Goal: Task Accomplishment & Management: Use online tool/utility

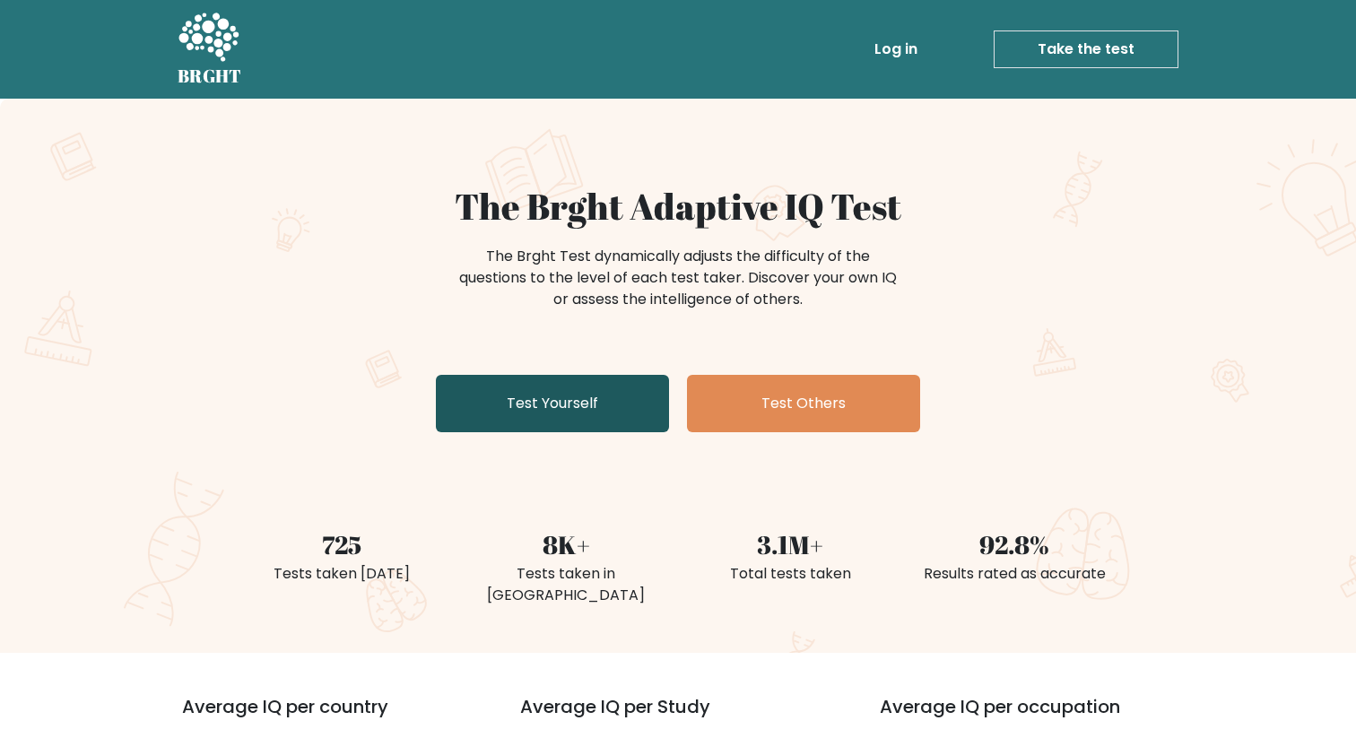
click at [603, 404] on link "Test Yourself" at bounding box center [552, 403] width 233 height 57
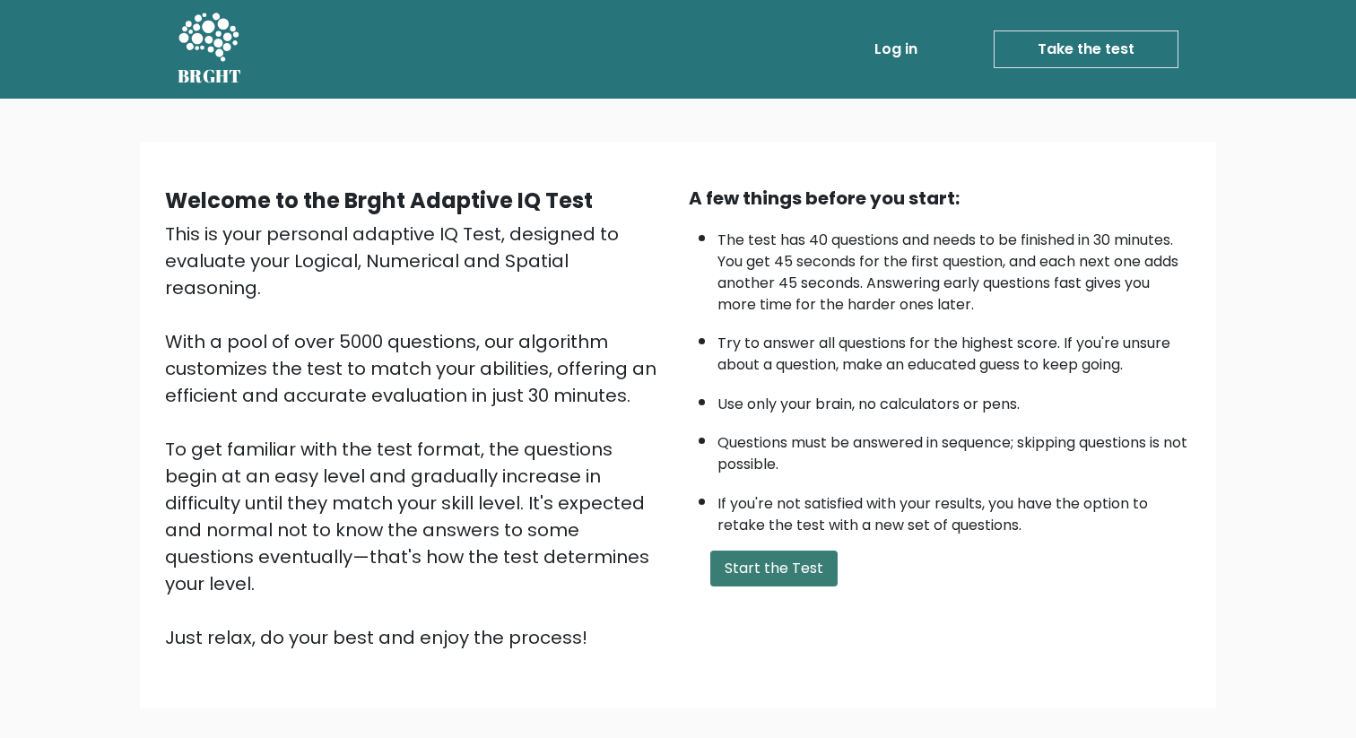
click at [785, 576] on button "Start the Test" at bounding box center [773, 569] width 127 height 36
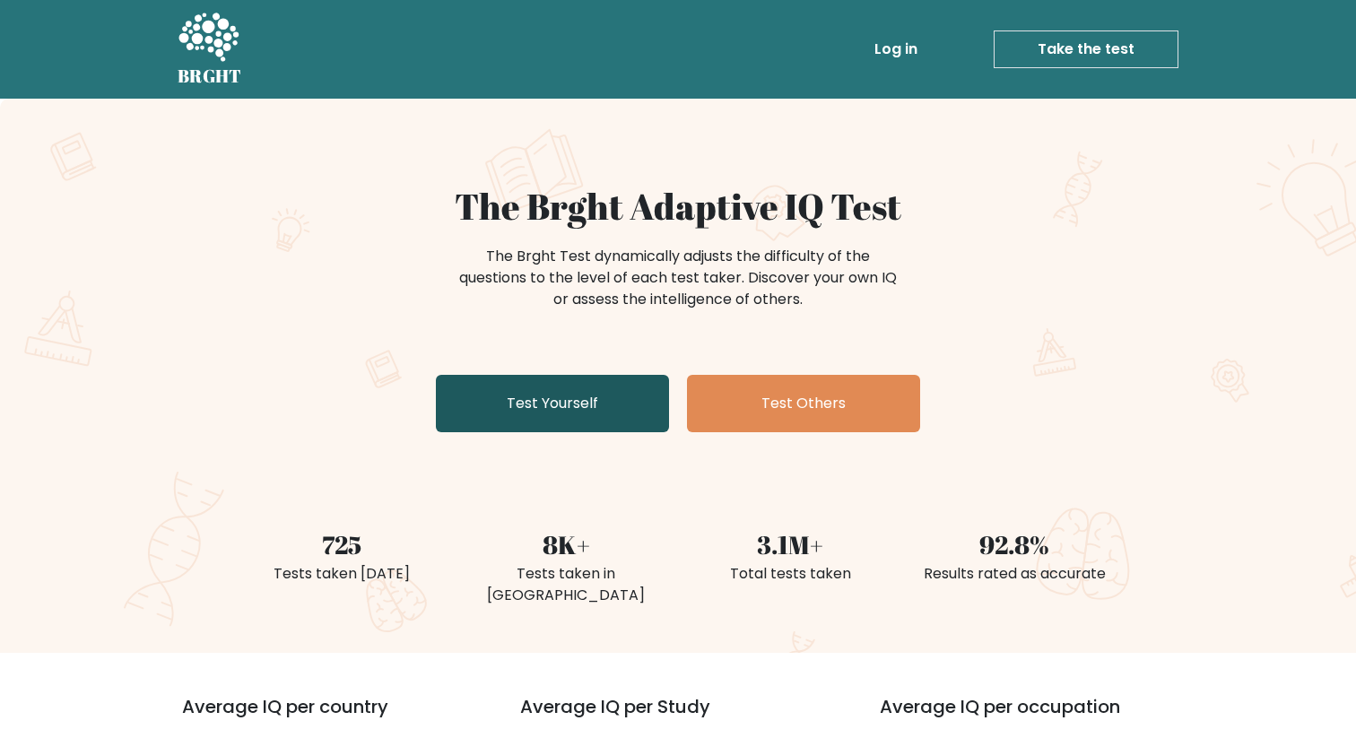
click at [566, 393] on link "Test Yourself" at bounding box center [552, 403] width 233 height 57
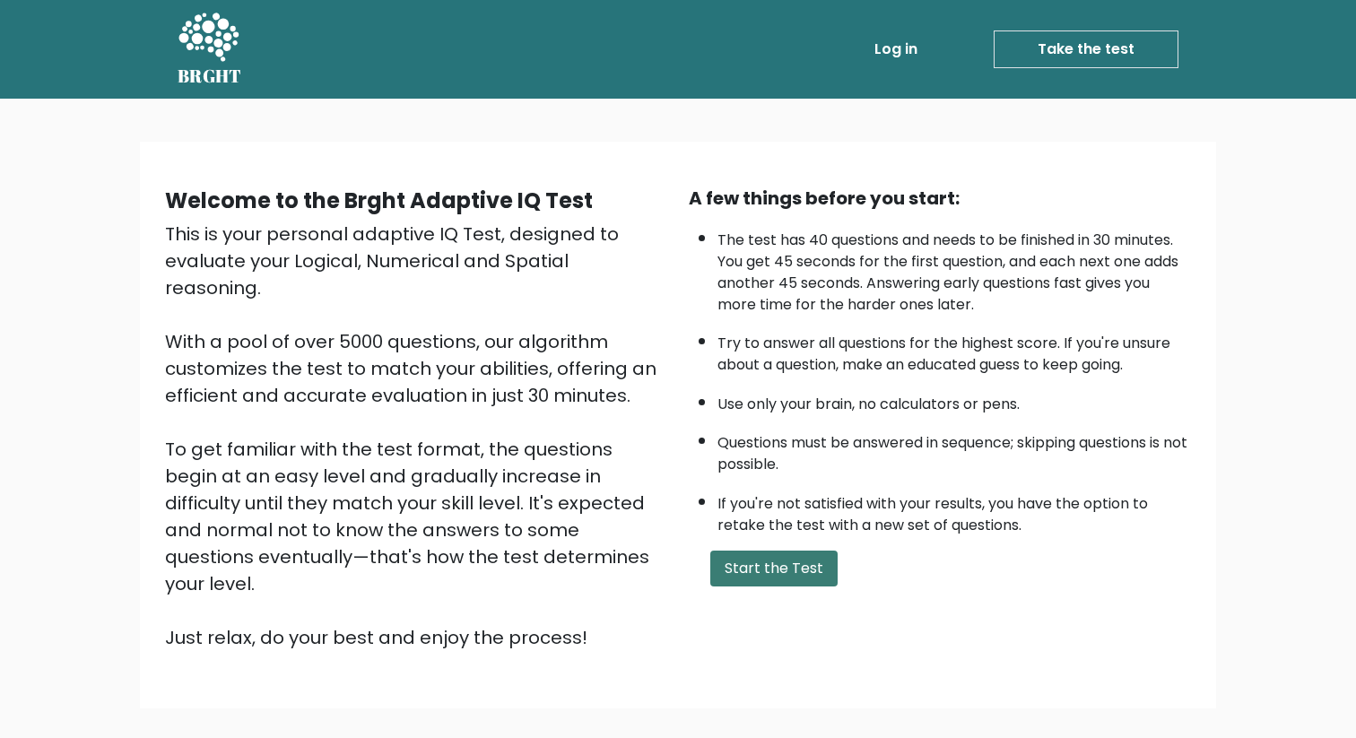
click at [767, 561] on button "Start the Test" at bounding box center [773, 569] width 127 height 36
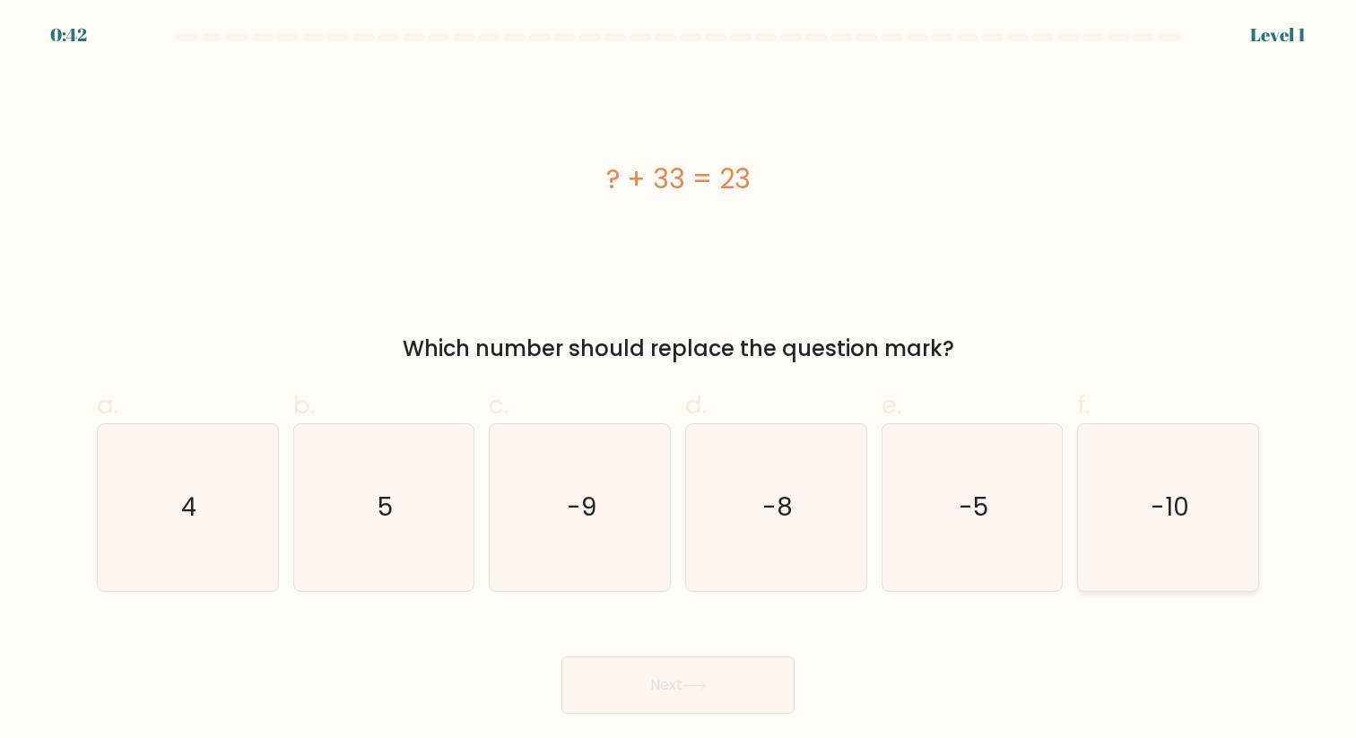
click at [1152, 530] on icon "-10" at bounding box center [1168, 507] width 166 height 166
click at [679, 381] on input "f. -10" at bounding box center [678, 375] width 1 height 12
radio input "true"
click at [790, 672] on button "Next" at bounding box center [677, 684] width 233 height 57
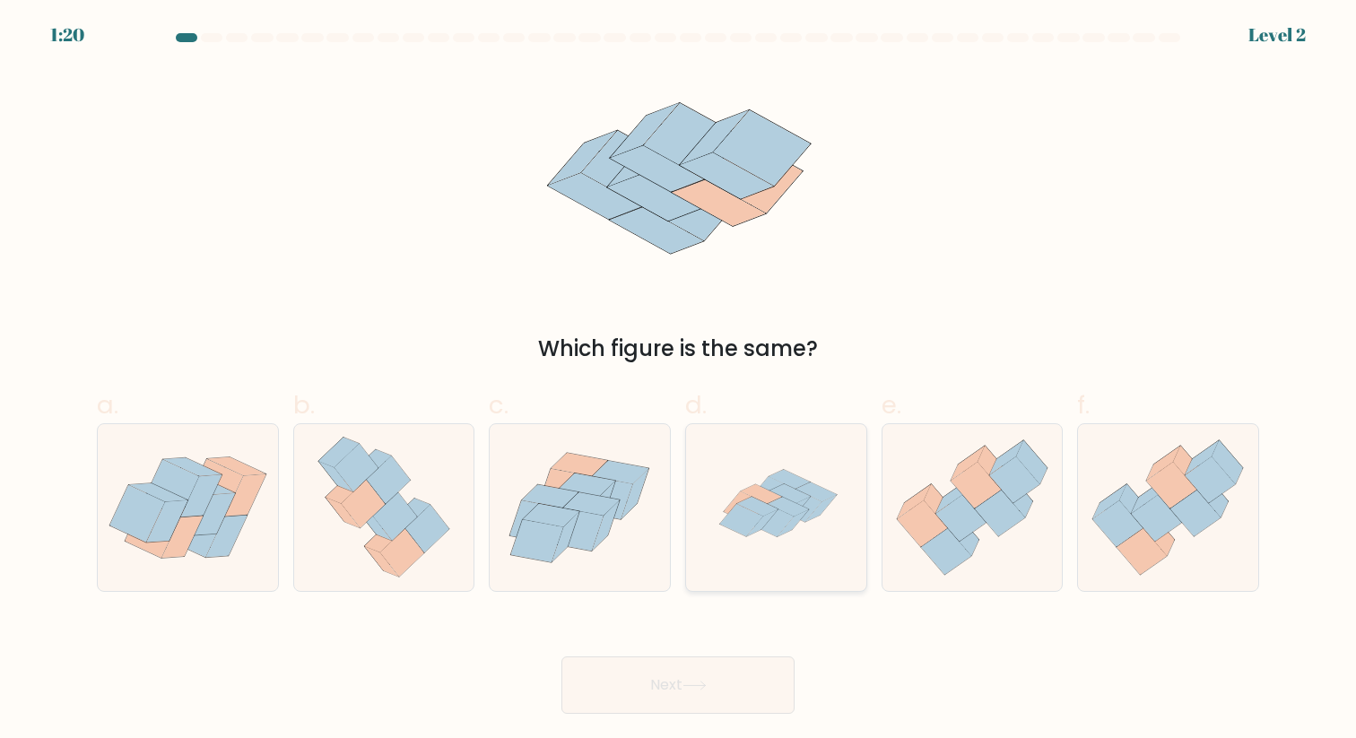
click at [780, 461] on icon at bounding box center [776, 507] width 166 height 166
click at [679, 381] on input "d." at bounding box center [678, 375] width 1 height 12
radio input "true"
click at [722, 691] on button "Next" at bounding box center [677, 684] width 233 height 57
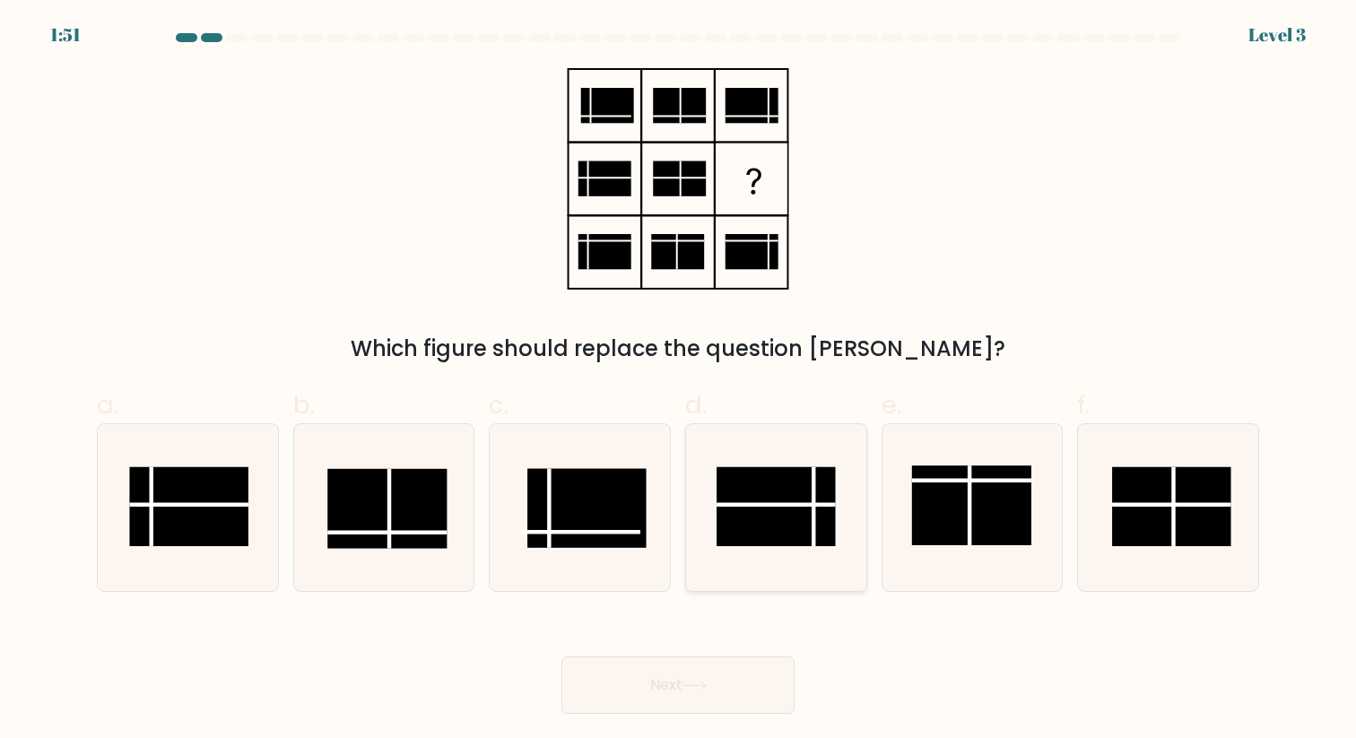
click at [788, 505] on line at bounding box center [775, 505] width 119 height 0
click at [679, 381] on input "d." at bounding box center [678, 375] width 1 height 12
radio input "true"
click at [731, 697] on button "Next" at bounding box center [677, 684] width 233 height 57
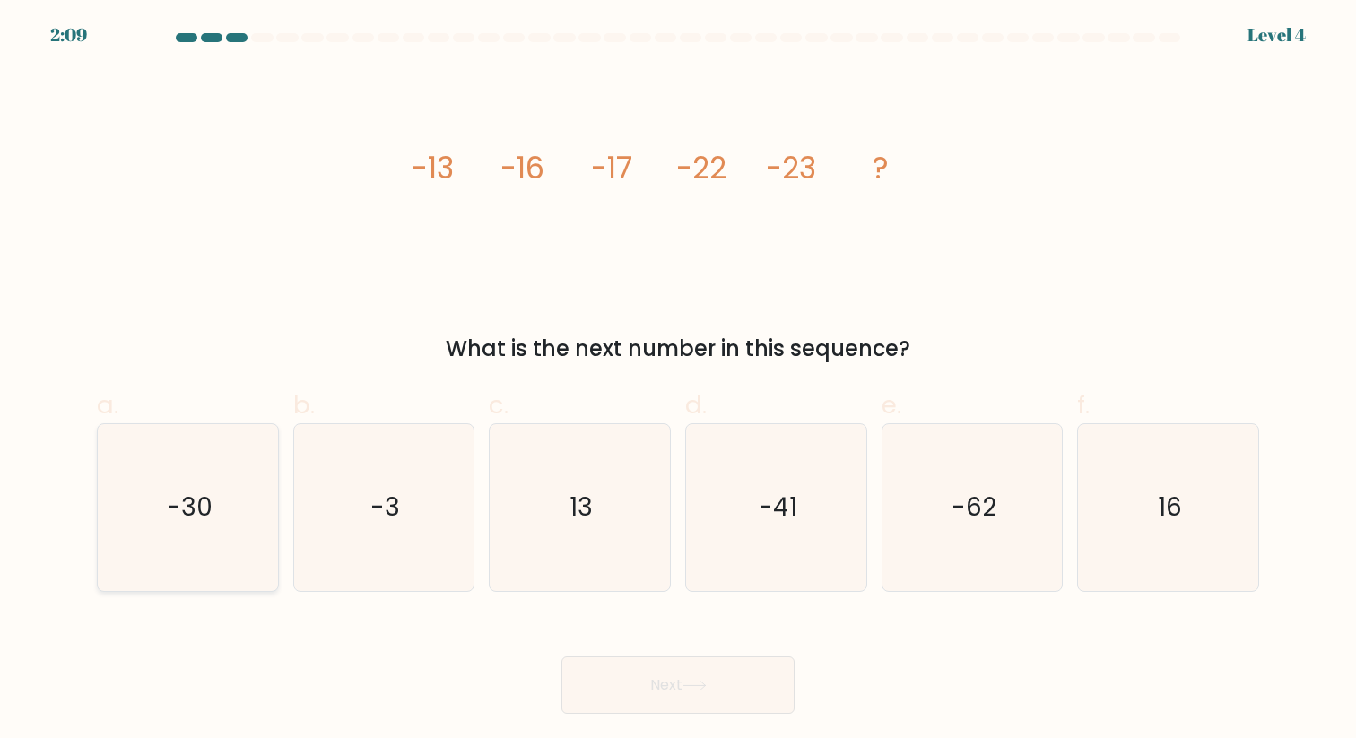
click at [207, 531] on icon "-30" at bounding box center [188, 507] width 166 height 166
click at [678, 381] on input "a. -30" at bounding box center [678, 375] width 1 height 12
radio input "true"
click at [617, 672] on button "Next" at bounding box center [677, 684] width 233 height 57
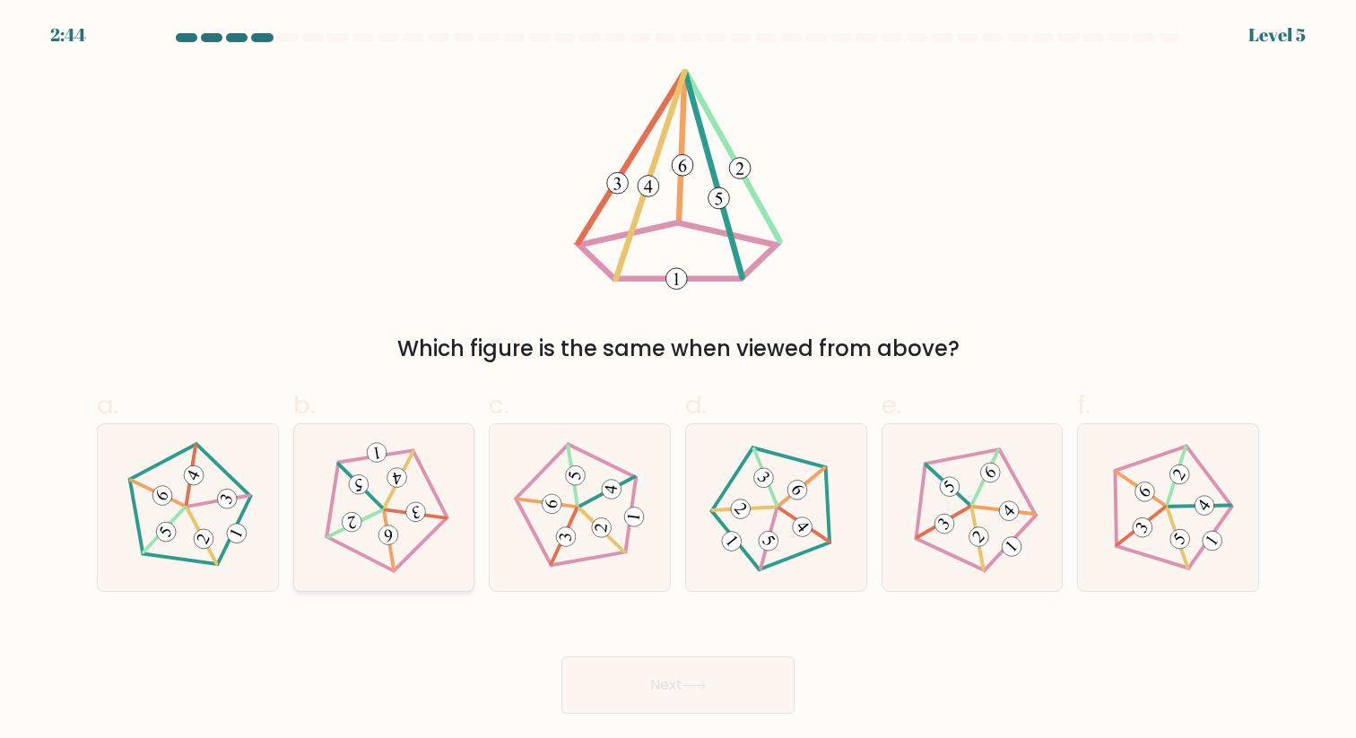
click at [417, 522] on icon at bounding box center [383, 507] width 133 height 133
click at [678, 381] on input "b." at bounding box center [678, 375] width 1 height 12
radio input "true"
click at [640, 676] on button "Next" at bounding box center [677, 684] width 233 height 57
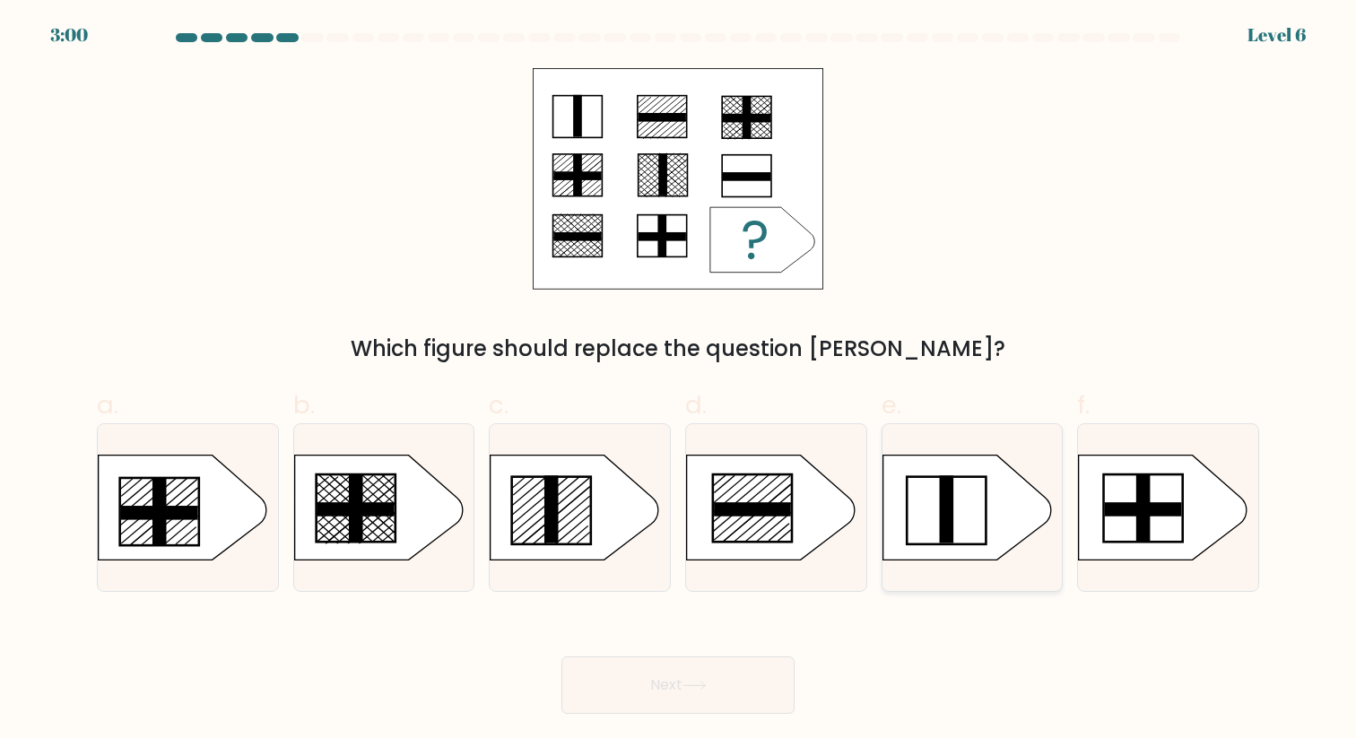
click at [915, 522] on icon at bounding box center [966, 507] width 169 height 105
click at [679, 381] on input "e." at bounding box center [678, 375] width 1 height 12
radio input "true"
click at [542, 507] on line at bounding box center [546, 505] width 69 height 58
click at [678, 381] on input "c." at bounding box center [678, 375] width 1 height 12
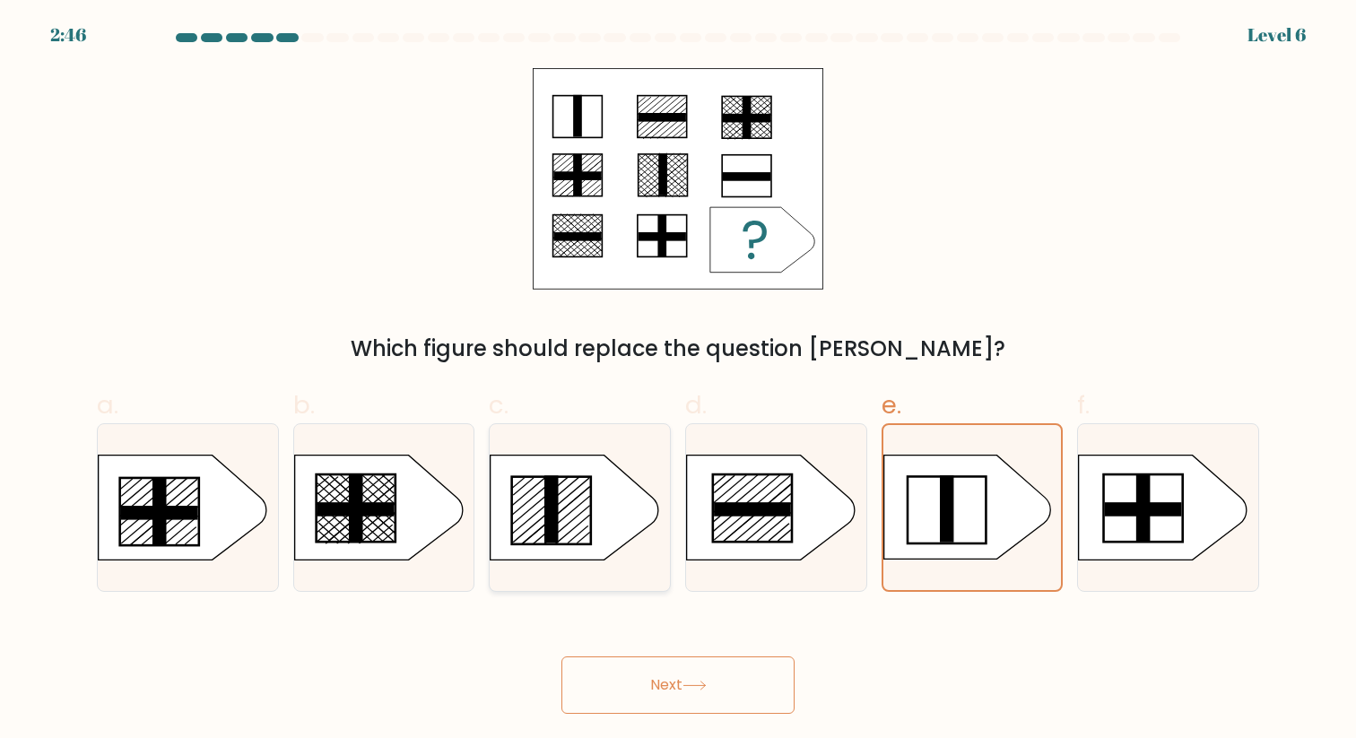
radio input "true"
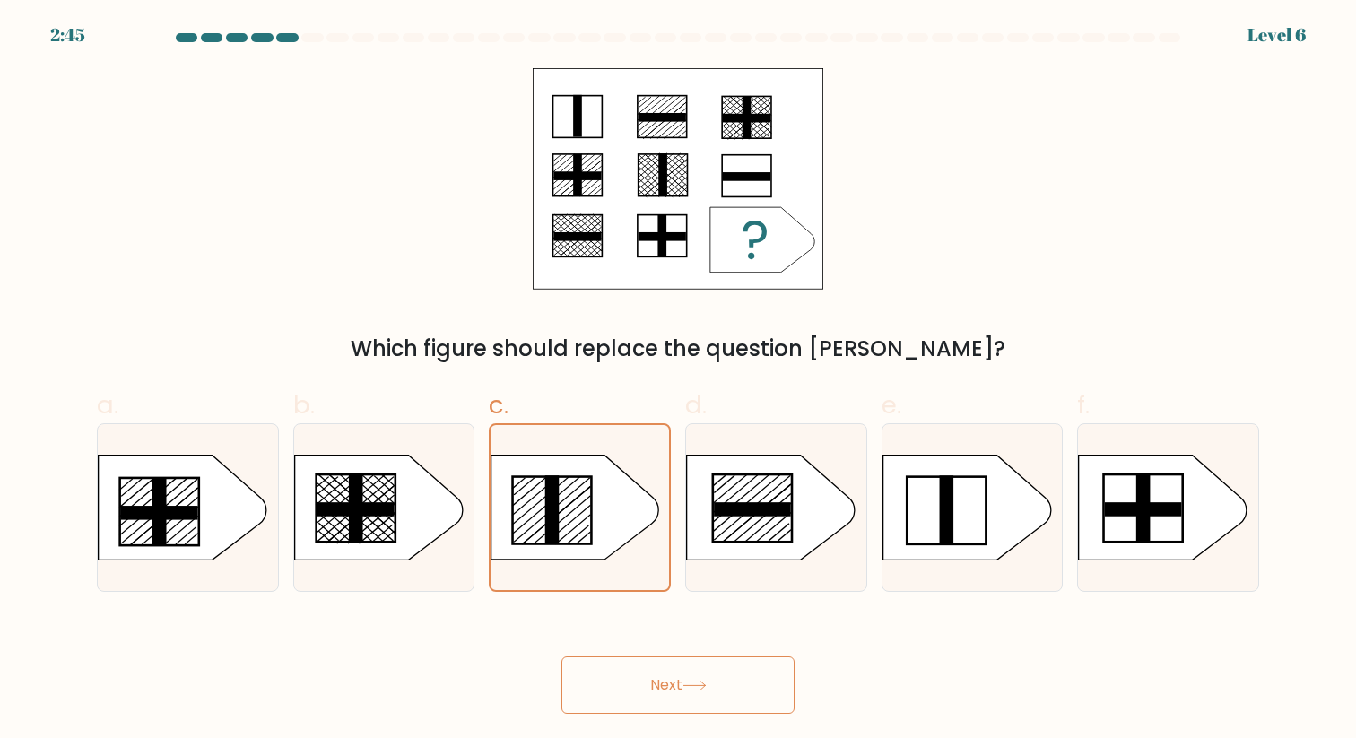
click at [627, 681] on button "Next" at bounding box center [677, 684] width 233 height 57
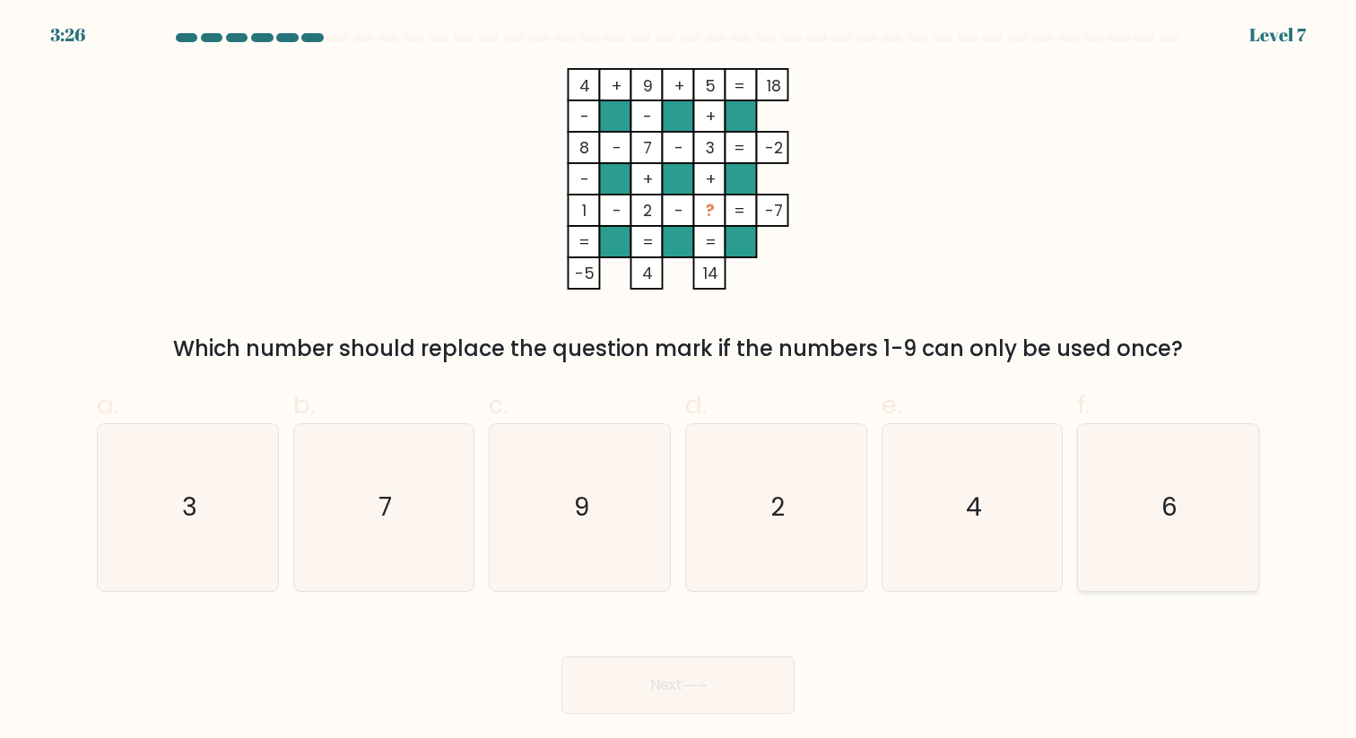
click at [1236, 506] on icon "6" at bounding box center [1168, 507] width 166 height 166
click at [679, 381] on input "f. 6" at bounding box center [678, 375] width 1 height 12
radio input "true"
click at [735, 681] on button "Next" at bounding box center [677, 684] width 233 height 57
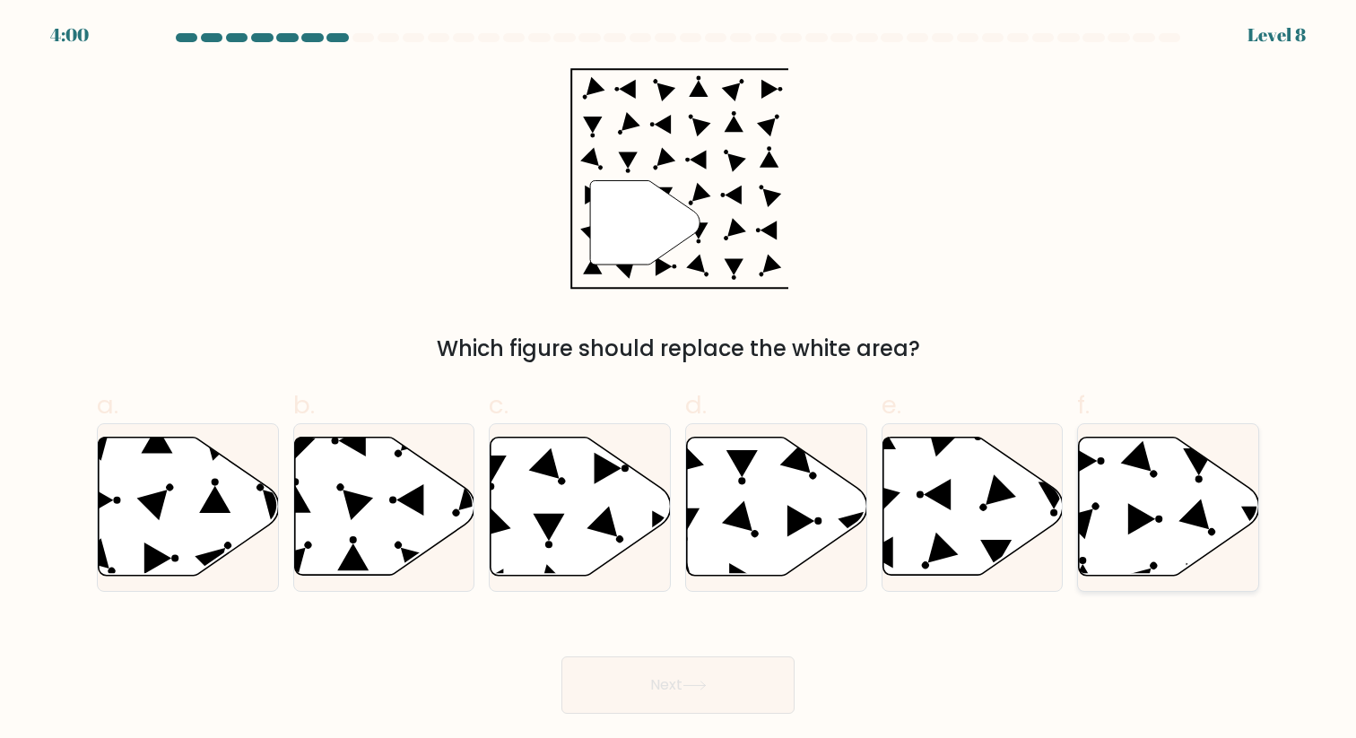
click at [1143, 523] on icon at bounding box center [1141, 519] width 27 height 31
click at [679, 381] on input "f." at bounding box center [678, 375] width 1 height 12
radio input "true"
click at [742, 674] on button "Next" at bounding box center [677, 684] width 233 height 57
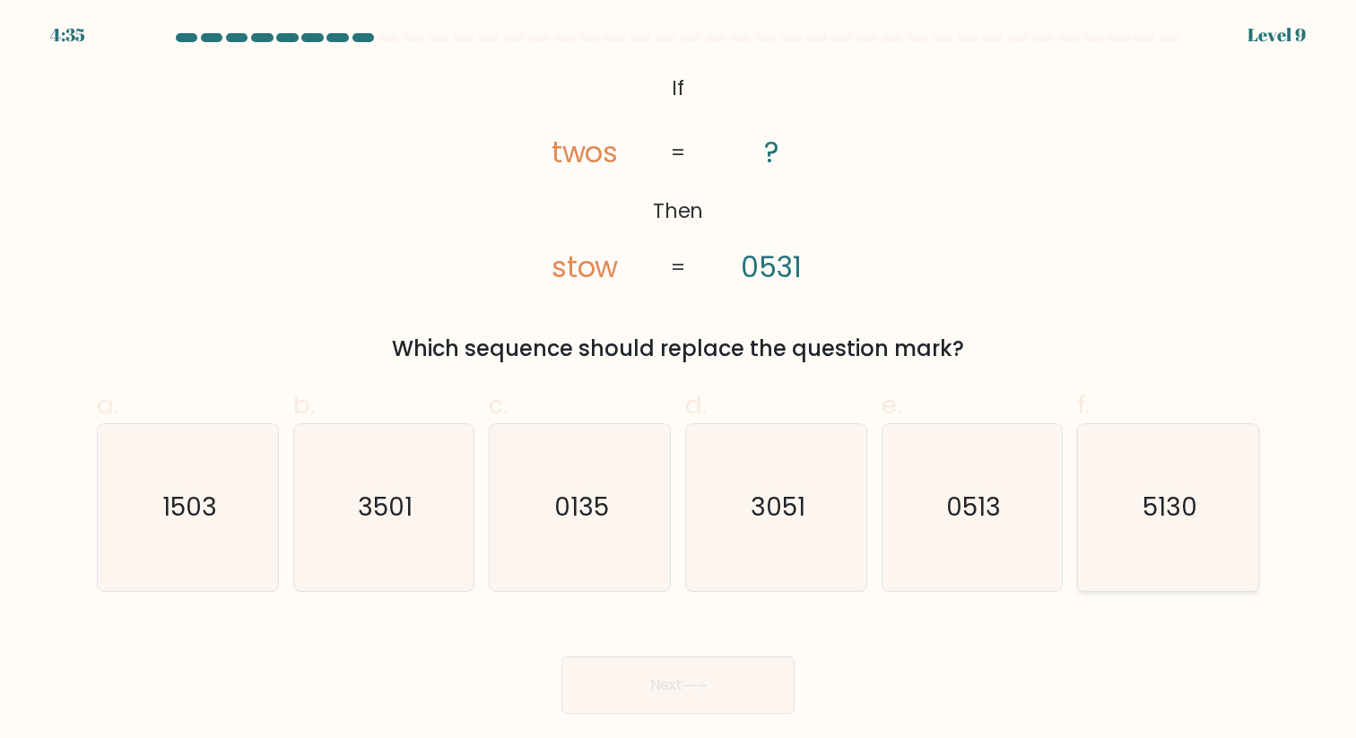
click at [1220, 490] on icon "5130" at bounding box center [1168, 507] width 166 height 166
click at [679, 381] on input "f. 5130" at bounding box center [678, 375] width 1 height 12
radio input "true"
click at [724, 683] on button "Next" at bounding box center [677, 684] width 233 height 57
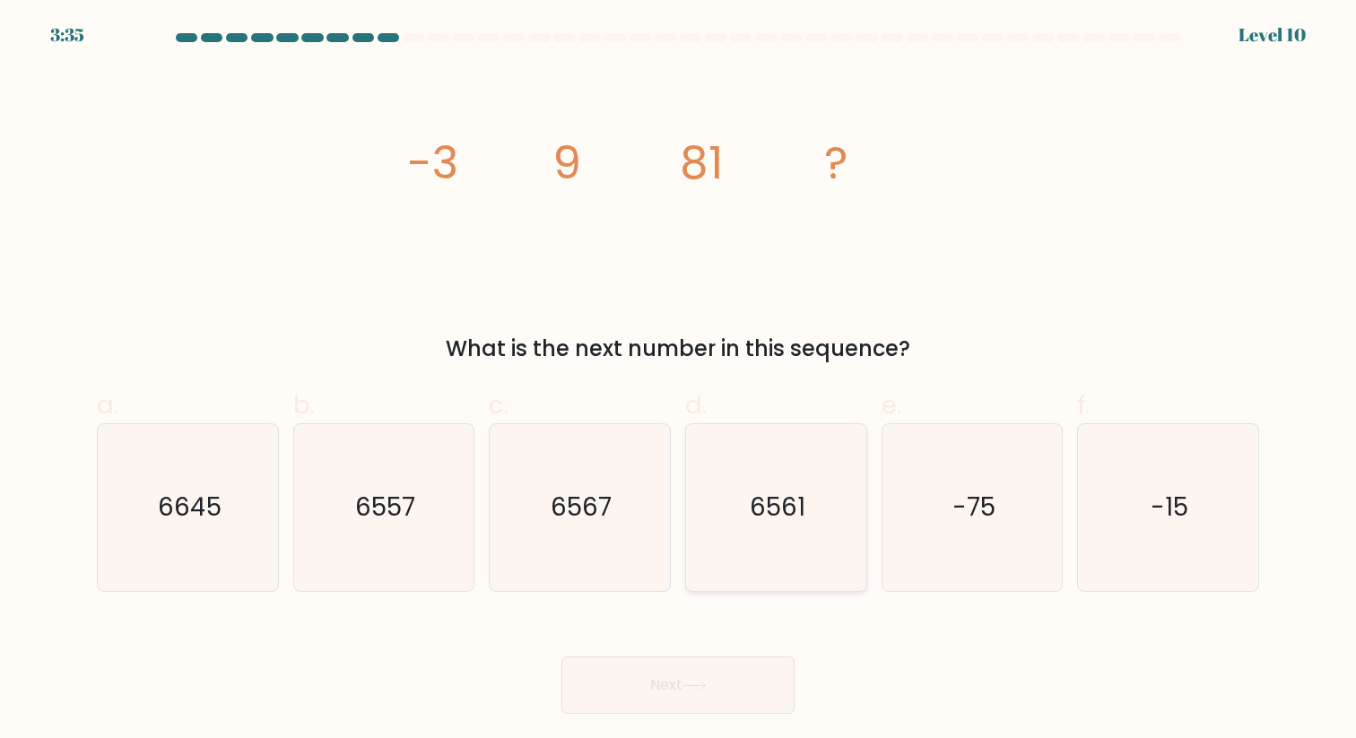
click at [797, 493] on text "6561" at bounding box center [778, 507] width 56 height 35
click at [679, 381] on input "d. 6561" at bounding box center [678, 375] width 1 height 12
radio input "true"
click at [730, 691] on button "Next" at bounding box center [677, 684] width 233 height 57
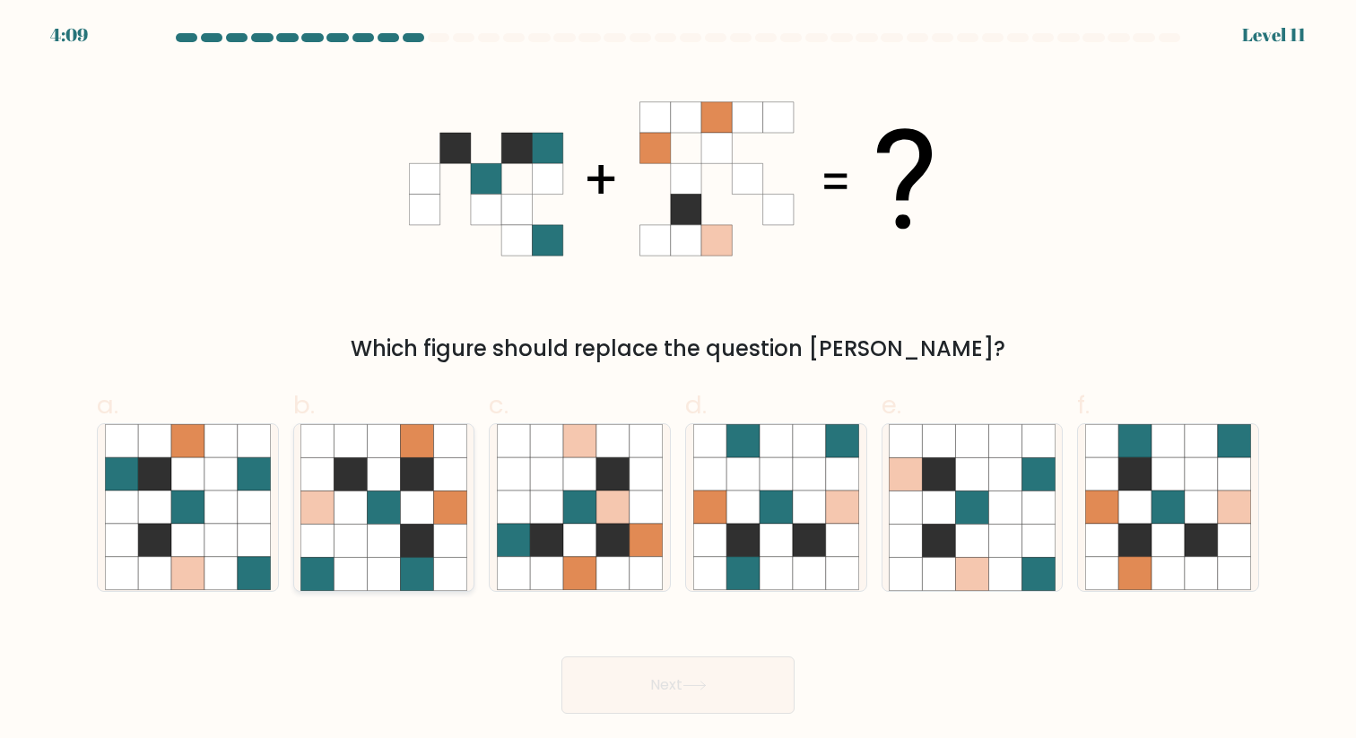
click at [435, 529] on icon at bounding box center [449, 540] width 33 height 33
click at [678, 381] on input "b." at bounding box center [678, 375] width 1 height 12
radio input "true"
click at [645, 523] on icon at bounding box center [645, 506] width 33 height 33
click at [678, 381] on input "c." at bounding box center [678, 375] width 1 height 12
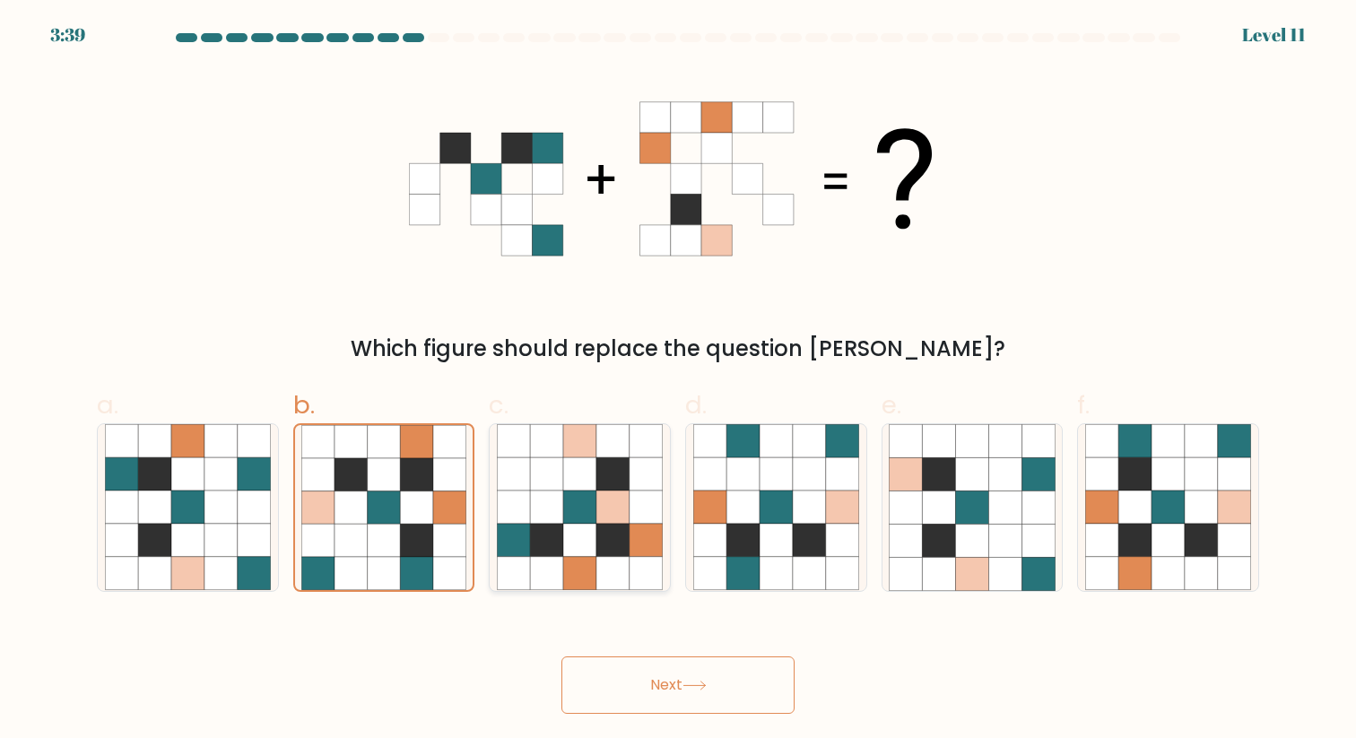
radio input "true"
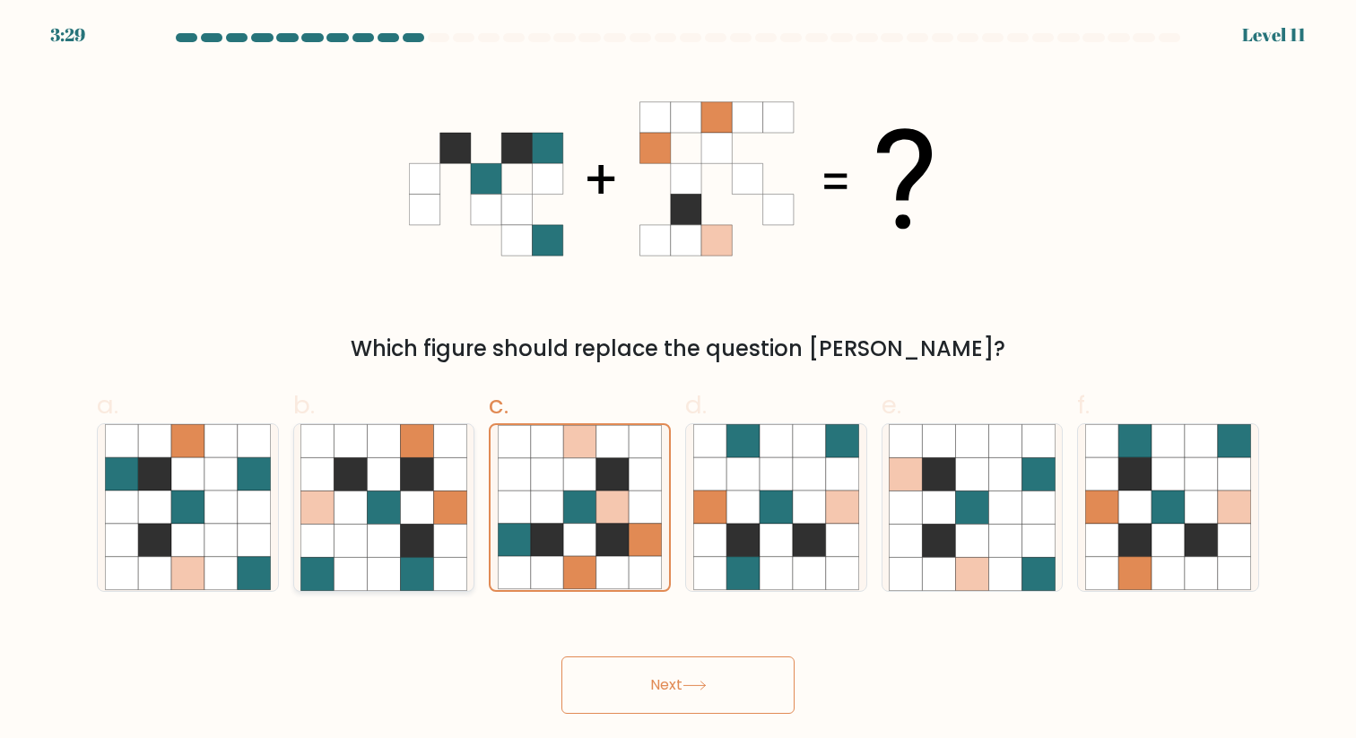
click at [439, 531] on icon at bounding box center [449, 540] width 33 height 33
click at [678, 381] on input "b." at bounding box center [678, 375] width 1 height 12
radio input "true"
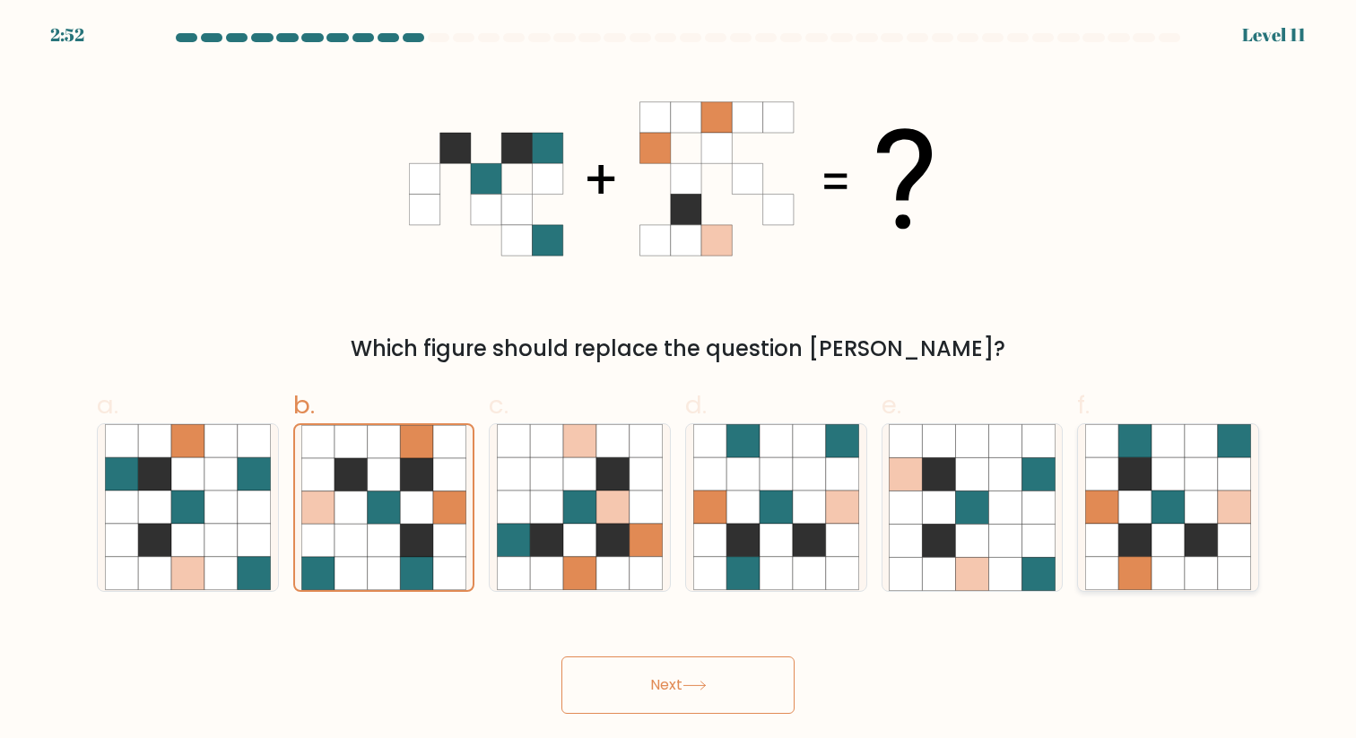
click at [1144, 512] on icon at bounding box center [1134, 506] width 33 height 33
click at [679, 381] on input "f." at bounding box center [678, 375] width 1 height 12
radio input "true"
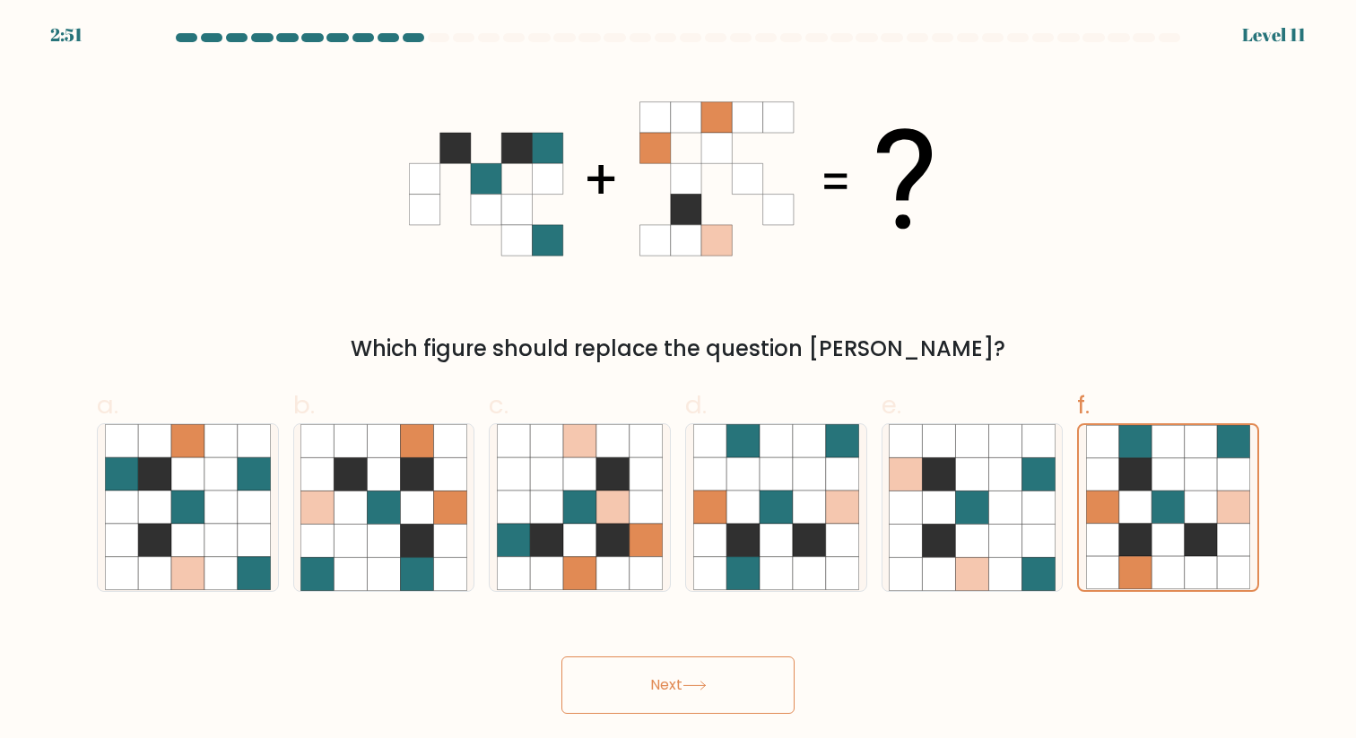
click at [702, 686] on icon at bounding box center [694, 685] width 22 height 8
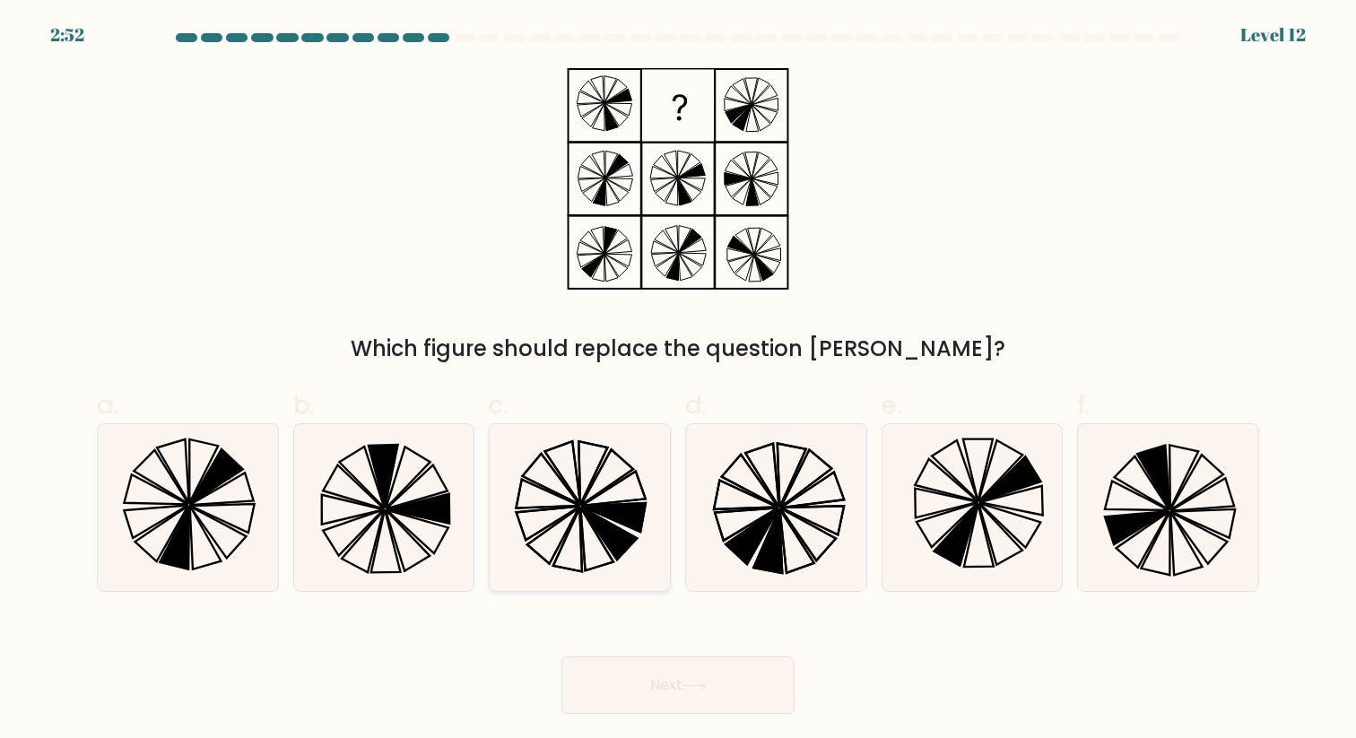
click at [600, 530] on icon at bounding box center [609, 533] width 56 height 53
click at [678, 381] on input "c." at bounding box center [678, 375] width 1 height 12
radio input "true"
click at [653, 685] on button "Next" at bounding box center [677, 684] width 233 height 57
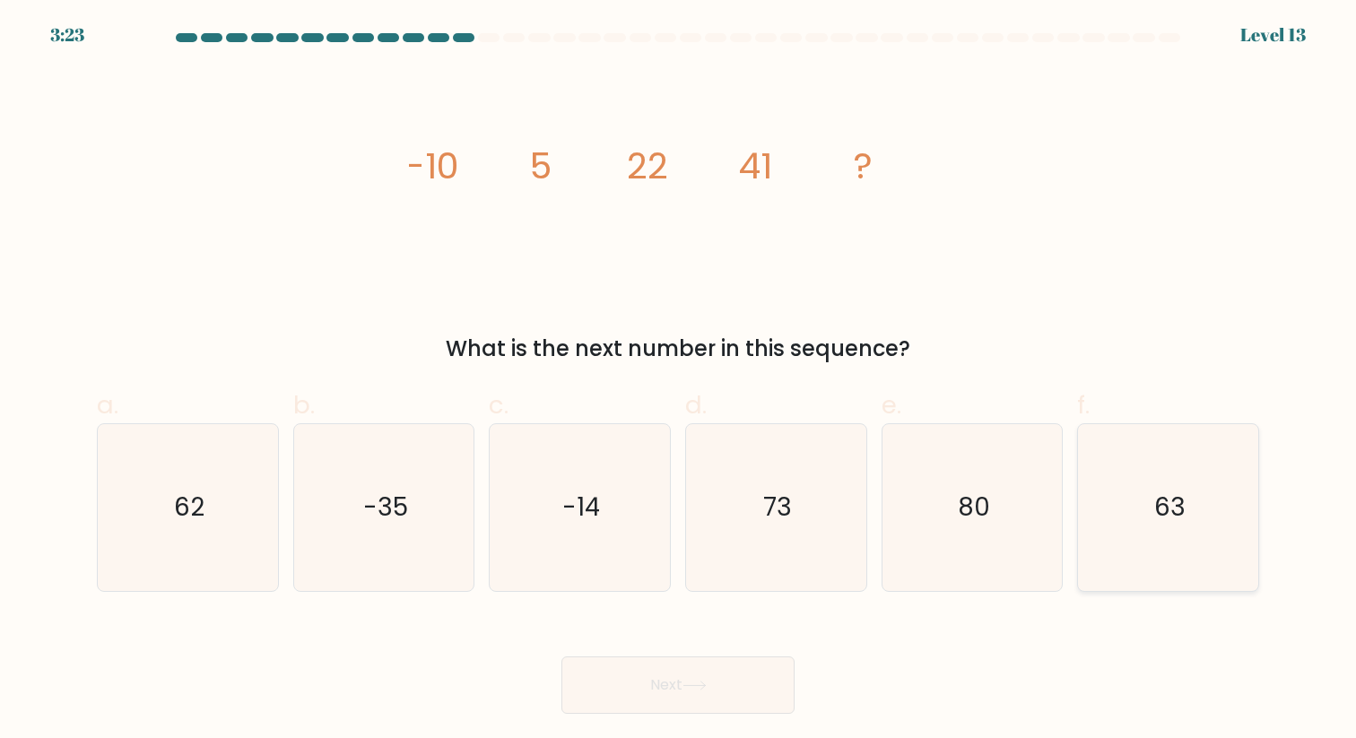
click at [1197, 435] on icon "63" at bounding box center [1168, 507] width 166 height 166
click at [679, 381] on input "f. 63" at bounding box center [678, 375] width 1 height 12
radio input "true"
click at [730, 680] on button "Next" at bounding box center [677, 684] width 233 height 57
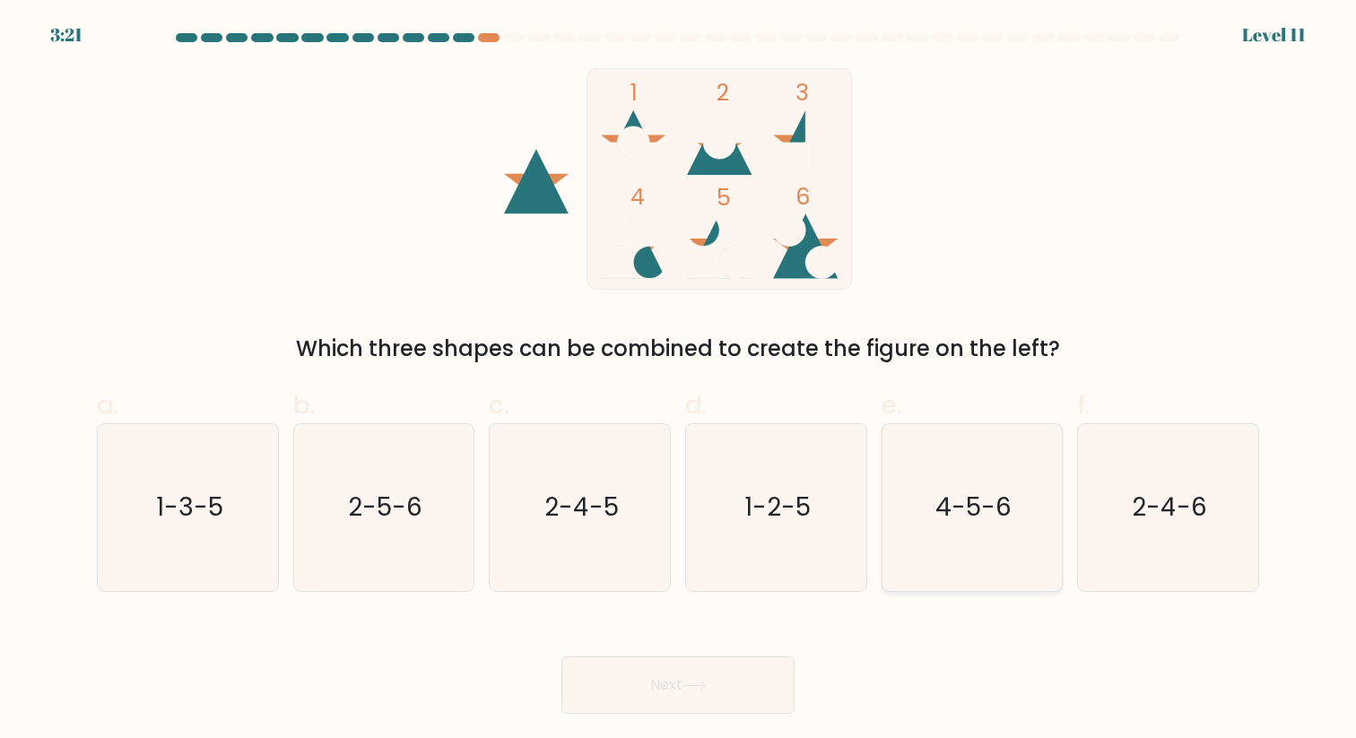
click at [975, 473] on icon "4-5-6" at bounding box center [972, 507] width 166 height 166
click at [679, 381] on input "e. 4-5-6" at bounding box center [678, 375] width 1 height 12
radio input "true"
click at [757, 701] on button "Next" at bounding box center [677, 684] width 233 height 57
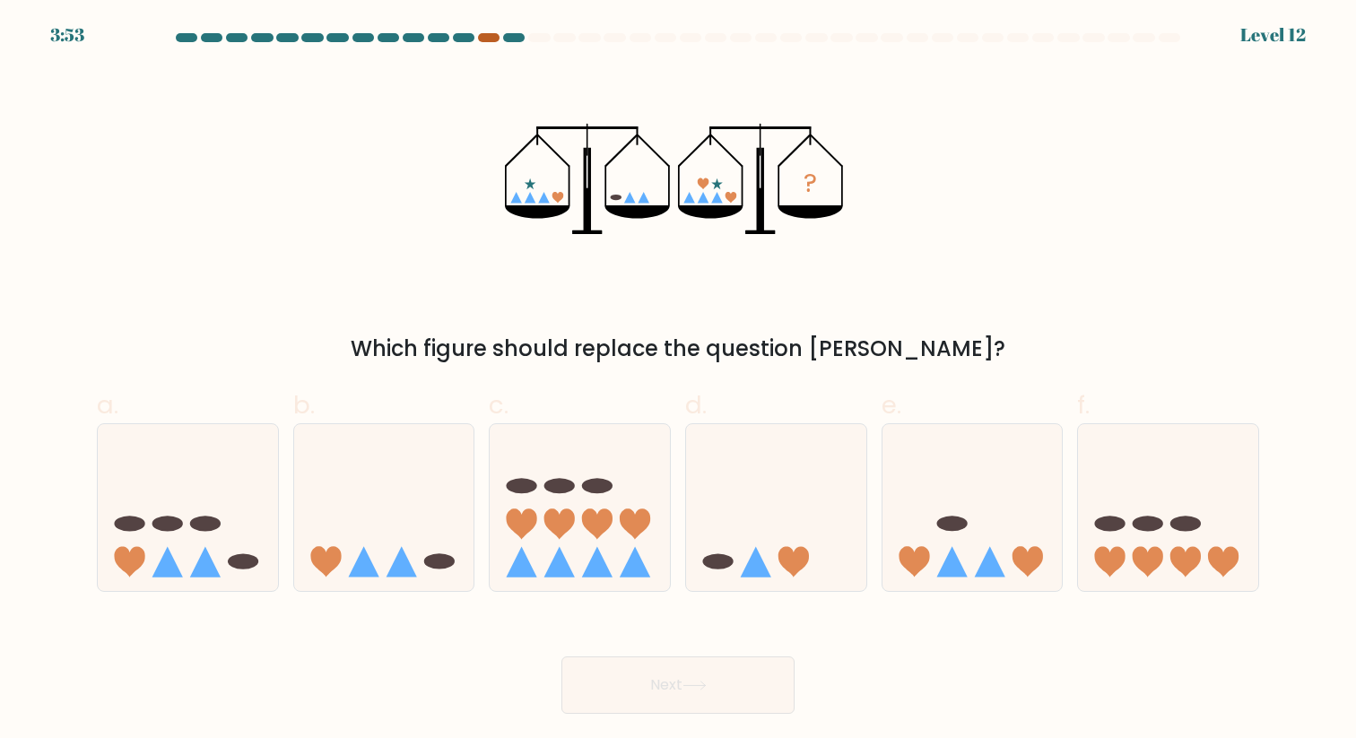
click at [487, 39] on div at bounding box center [489, 37] width 22 height 9
click at [302, 261] on div "? Which figure should replace the question mark?" at bounding box center [678, 216] width 1184 height 297
click at [381, 502] on icon at bounding box center [384, 507] width 180 height 149
click at [678, 381] on input "b." at bounding box center [678, 375] width 1 height 12
radio input "true"
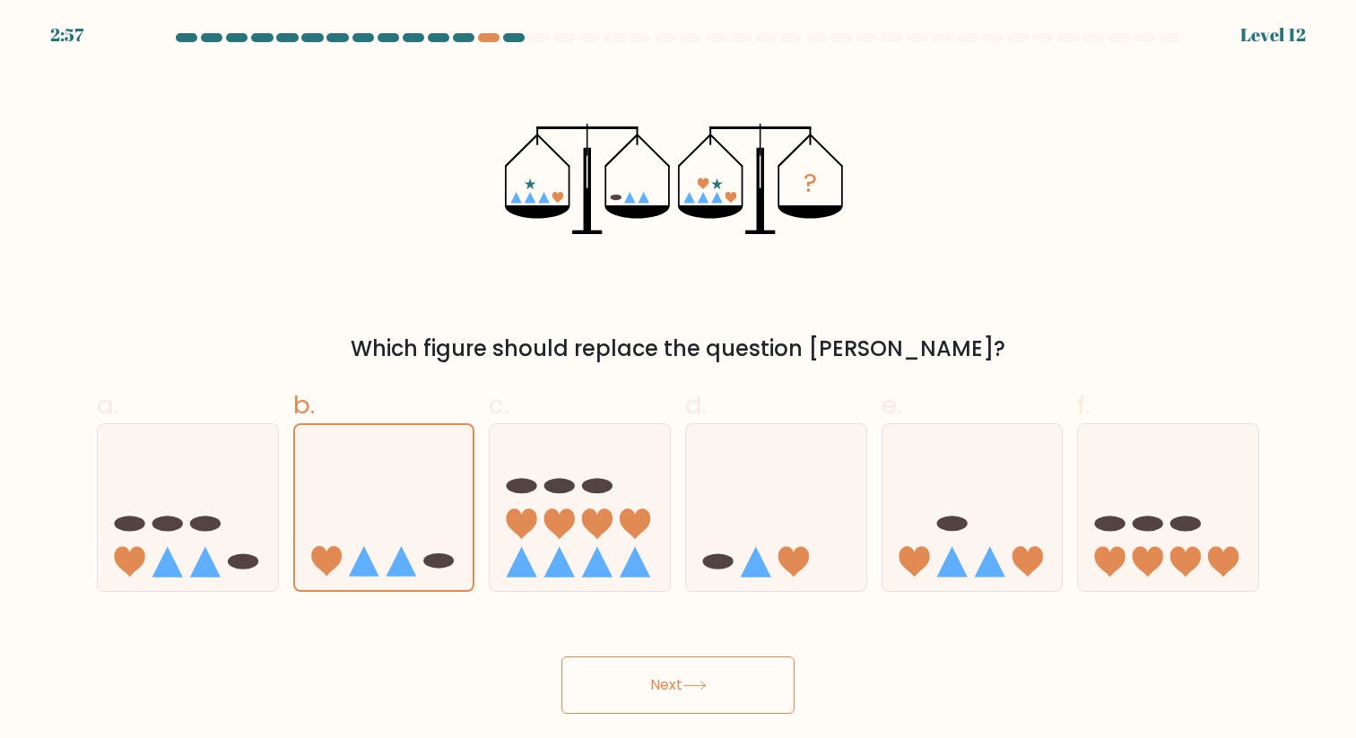
click at [643, 699] on button "Next" at bounding box center [677, 684] width 233 height 57
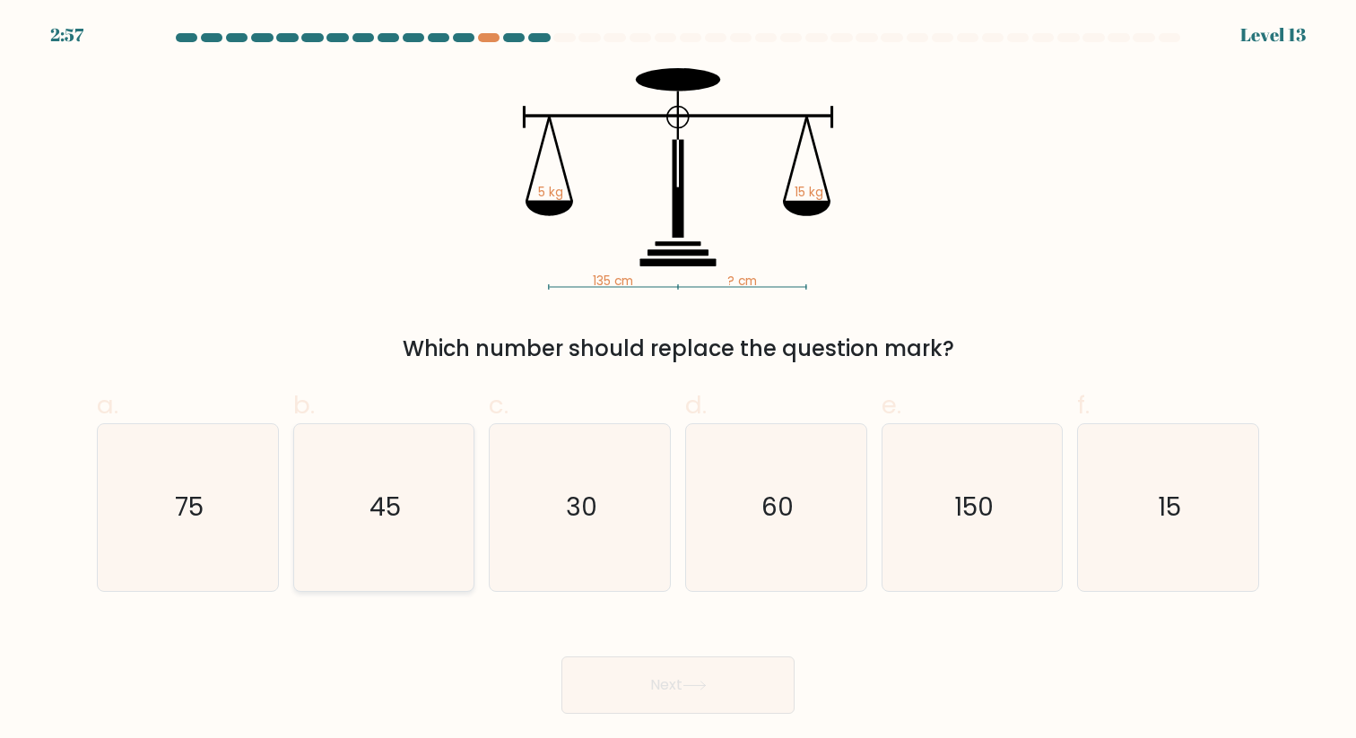
click at [383, 534] on icon "45" at bounding box center [383, 507] width 166 height 166
click at [678, 381] on input "b. 45" at bounding box center [678, 375] width 1 height 12
radio input "true"
click at [627, 658] on button "Next" at bounding box center [677, 684] width 233 height 57
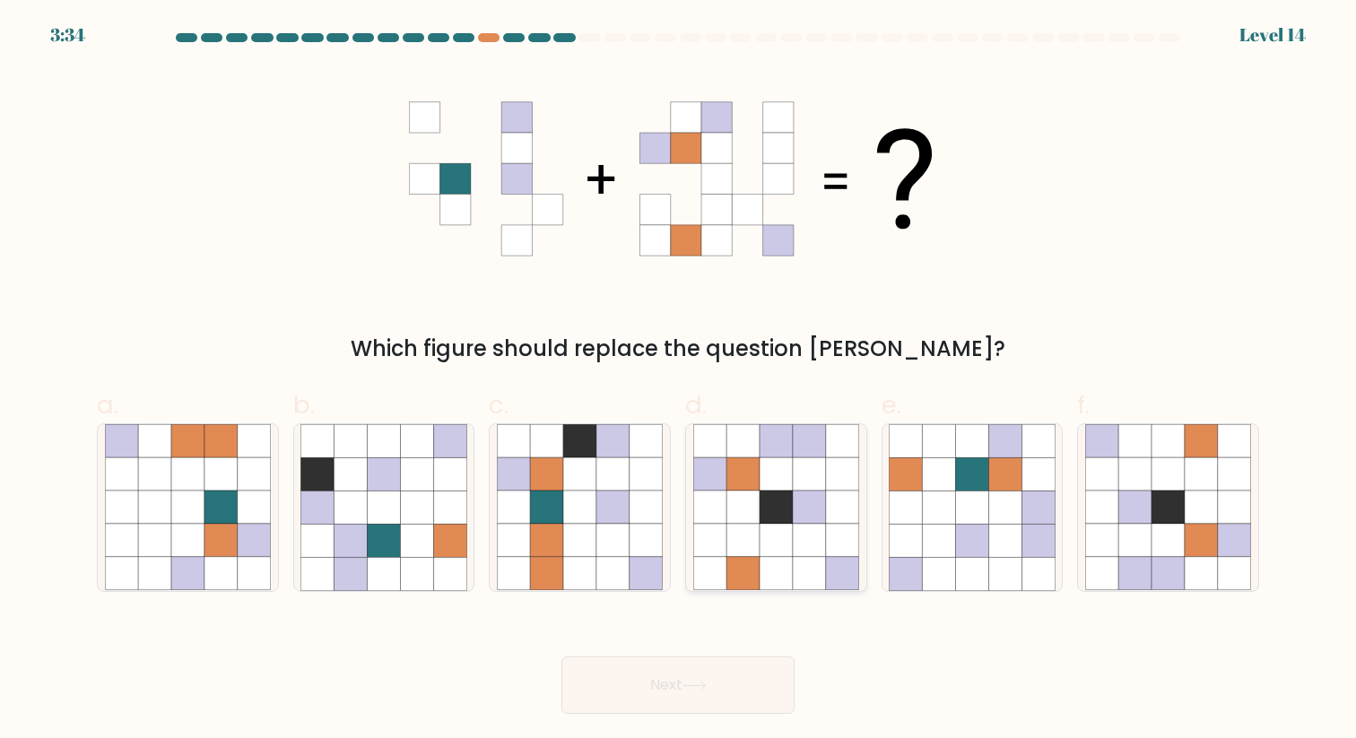
click at [757, 573] on icon at bounding box center [742, 573] width 33 height 33
click at [679, 381] on input "d." at bounding box center [678, 375] width 1 height 12
radio input "true"
click at [918, 548] on icon at bounding box center [905, 540] width 33 height 33
click at [679, 381] on input "e." at bounding box center [678, 375] width 1 height 12
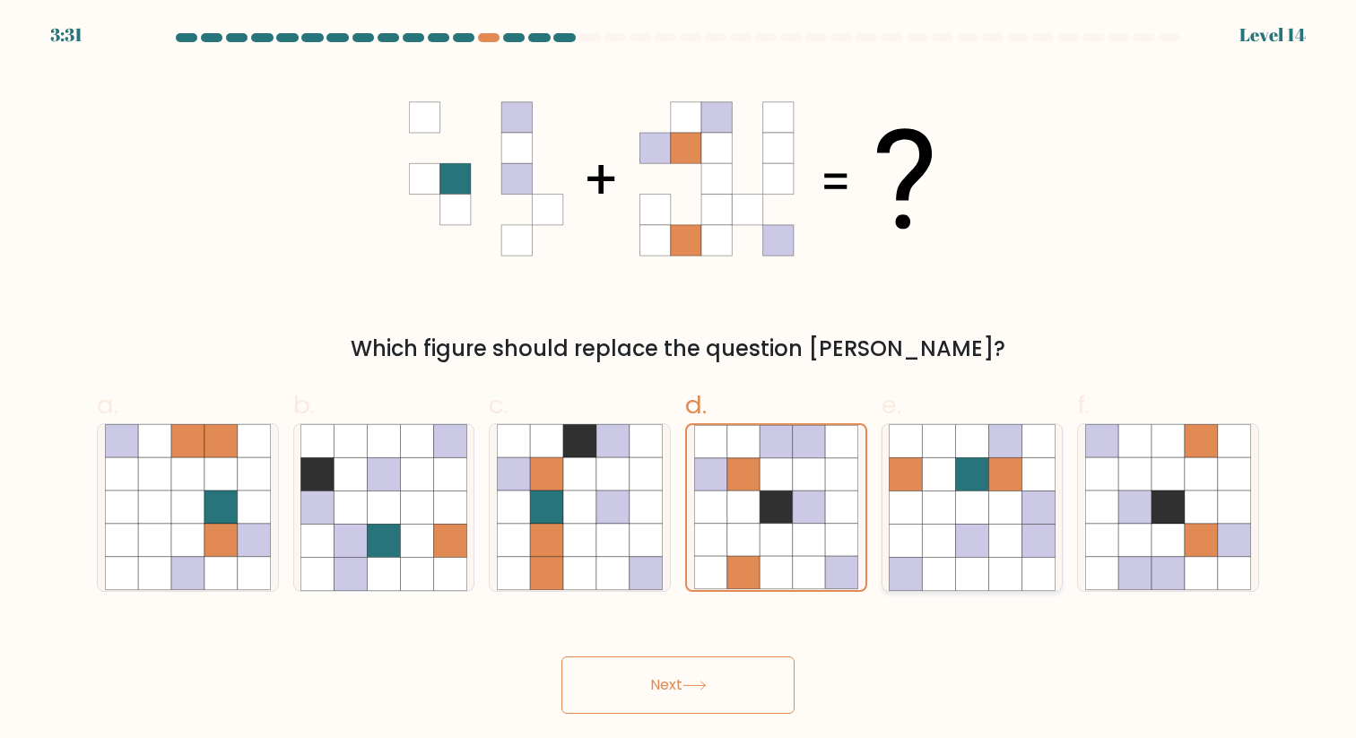
radio input "true"
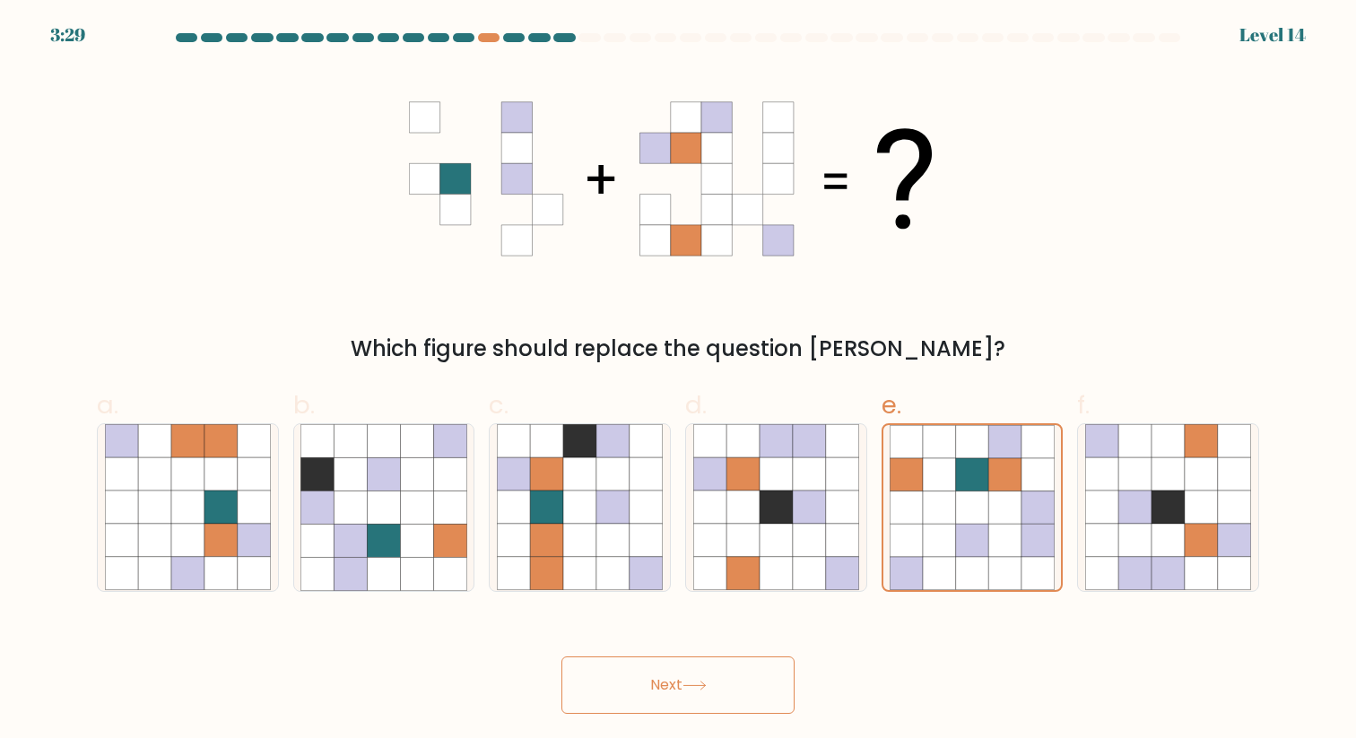
click at [716, 686] on button "Next" at bounding box center [677, 684] width 233 height 57
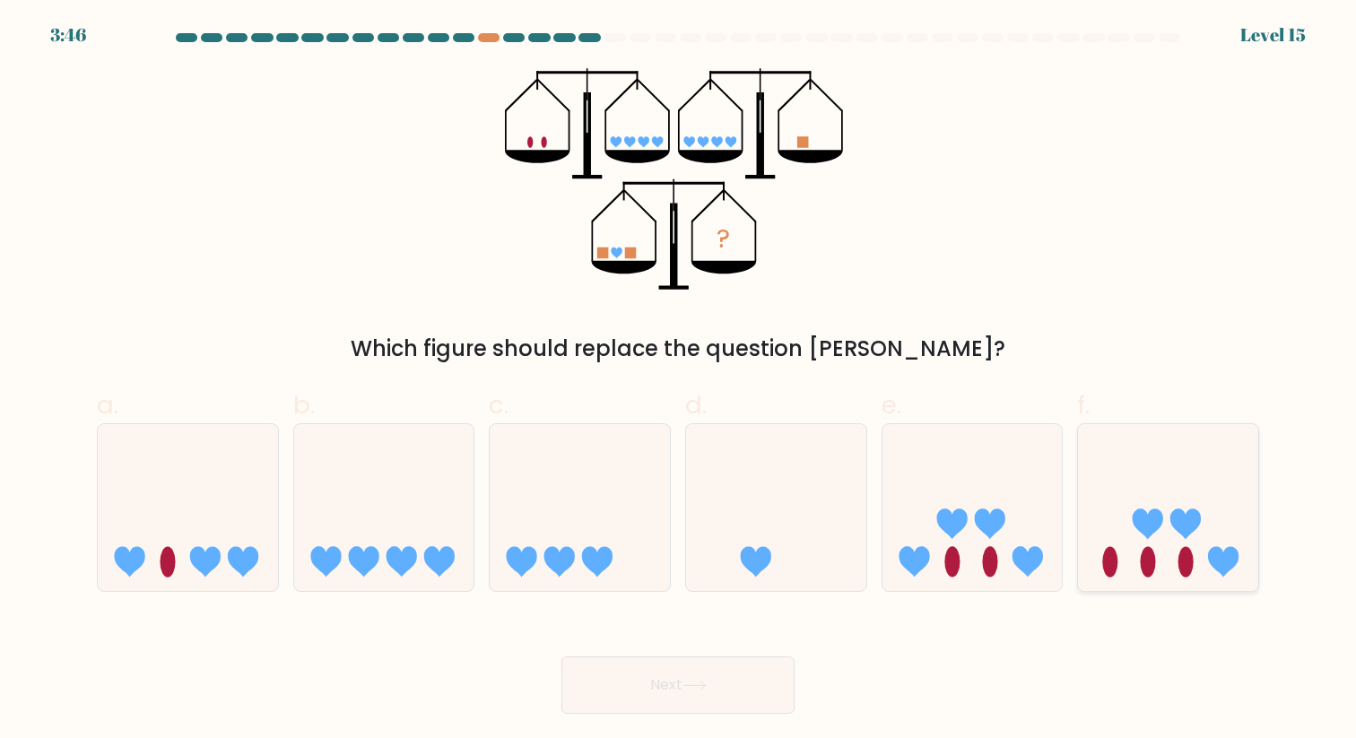
click at [1181, 561] on ellipse at bounding box center [1185, 562] width 15 height 30
click at [679, 381] on input "f." at bounding box center [678, 375] width 1 height 12
radio input "true"
click at [603, 688] on button "Next" at bounding box center [677, 684] width 233 height 57
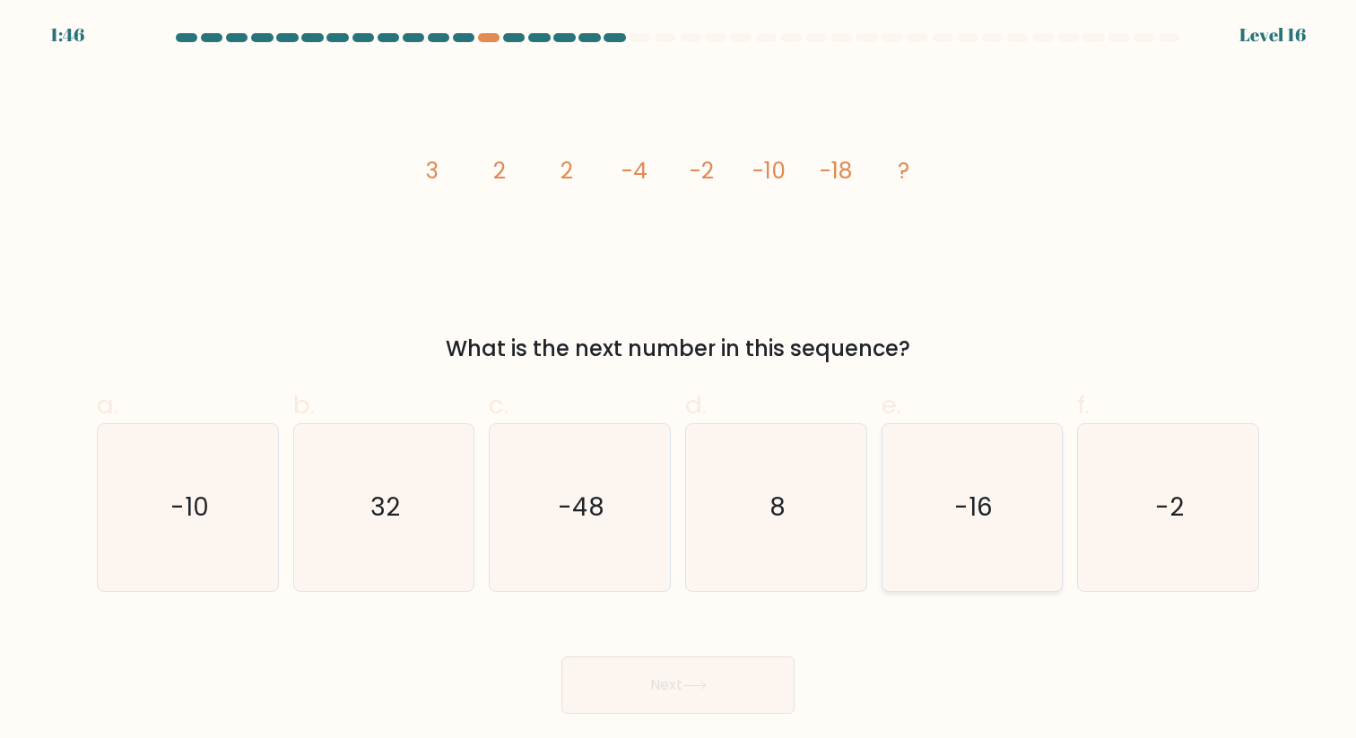
click at [974, 512] on text "-16" at bounding box center [973, 507] width 39 height 35
click at [679, 381] on input "e. -16" at bounding box center [678, 375] width 1 height 12
radio input "true"
click at [723, 695] on button "Next" at bounding box center [677, 684] width 233 height 57
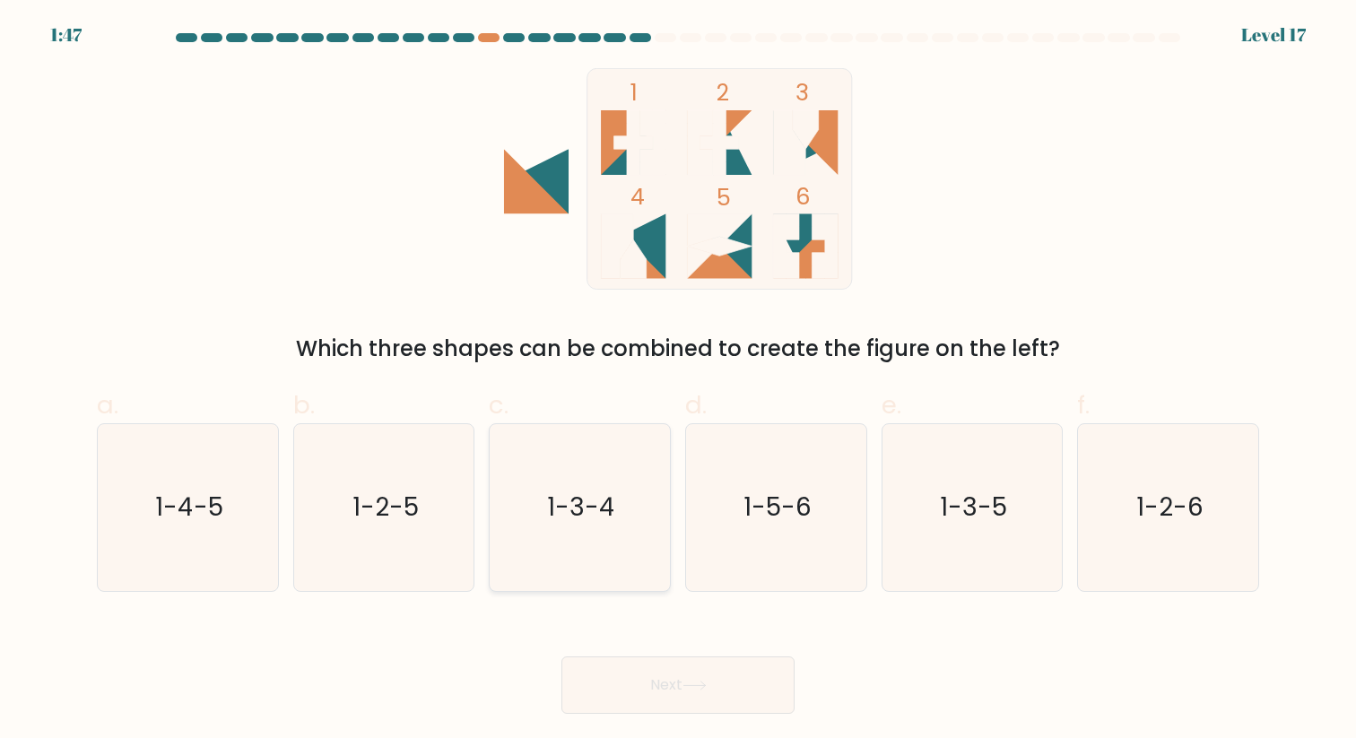
click at [557, 515] on text "1-3-4" at bounding box center [581, 507] width 68 height 35
click at [678, 381] on input "c. 1-3-4" at bounding box center [678, 375] width 1 height 12
radio input "true"
click at [141, 543] on icon "1-4-5" at bounding box center [188, 507] width 166 height 166
click at [678, 381] on input "a. 1-4-5" at bounding box center [678, 375] width 1 height 12
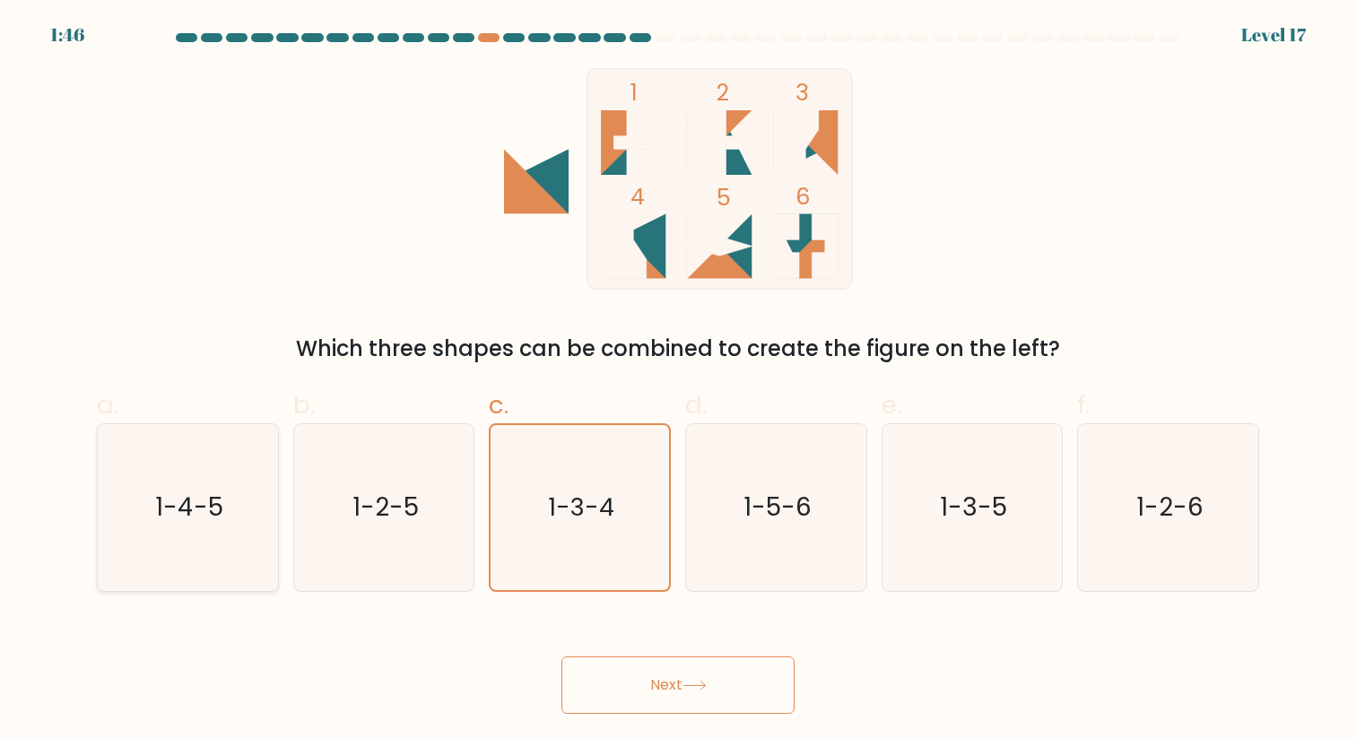
radio input "true"
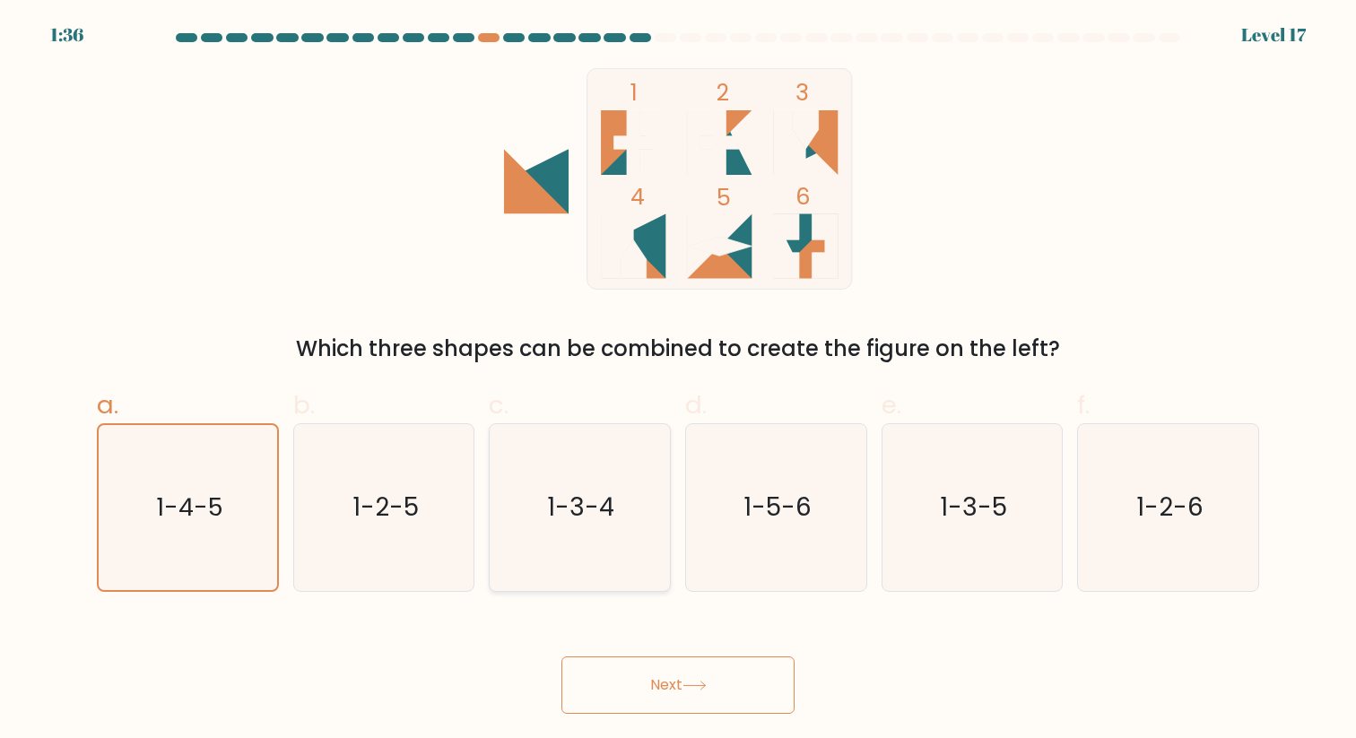
click at [617, 536] on icon "1-3-4" at bounding box center [580, 507] width 166 height 166
click at [678, 381] on input "c. 1-3-4" at bounding box center [678, 375] width 1 height 12
radio input "true"
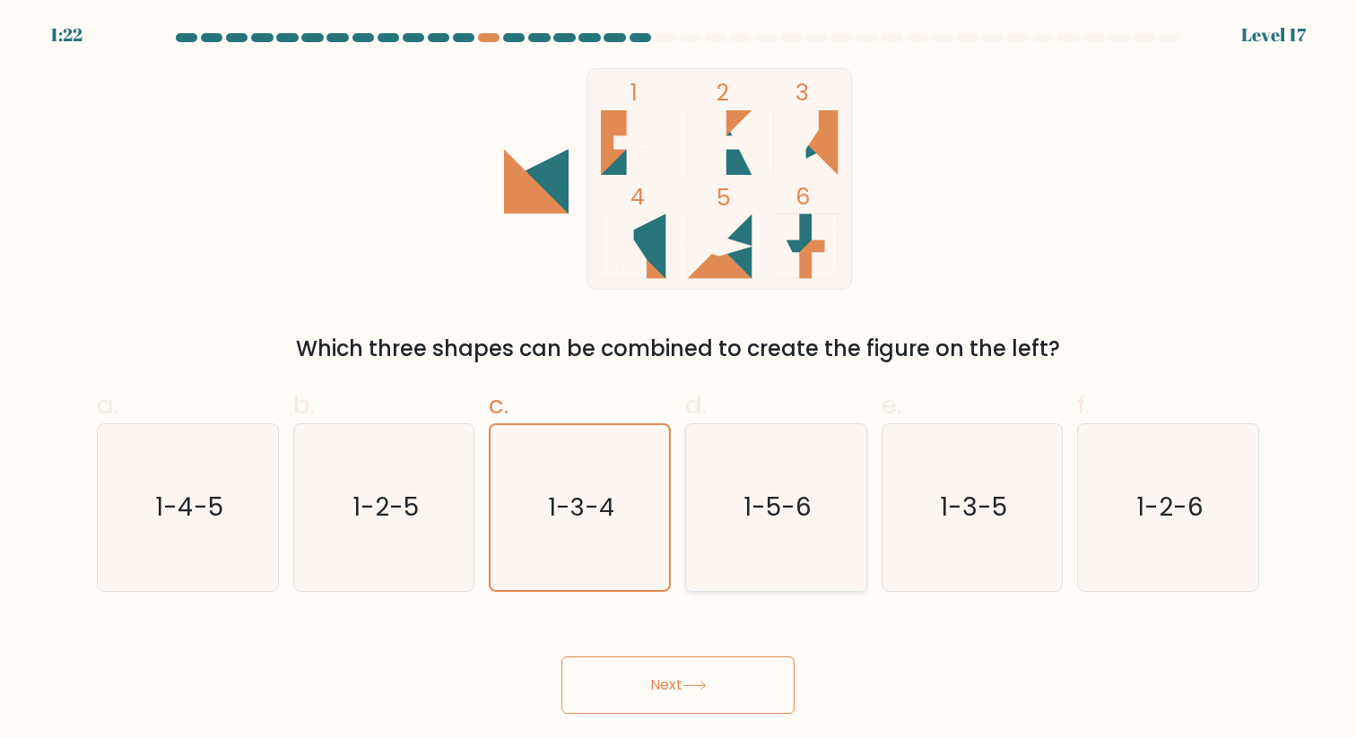
click at [802, 518] on text "1-5-6" at bounding box center [777, 507] width 68 height 35
click at [679, 381] on input "d. 1-5-6" at bounding box center [678, 375] width 1 height 12
radio input "true"
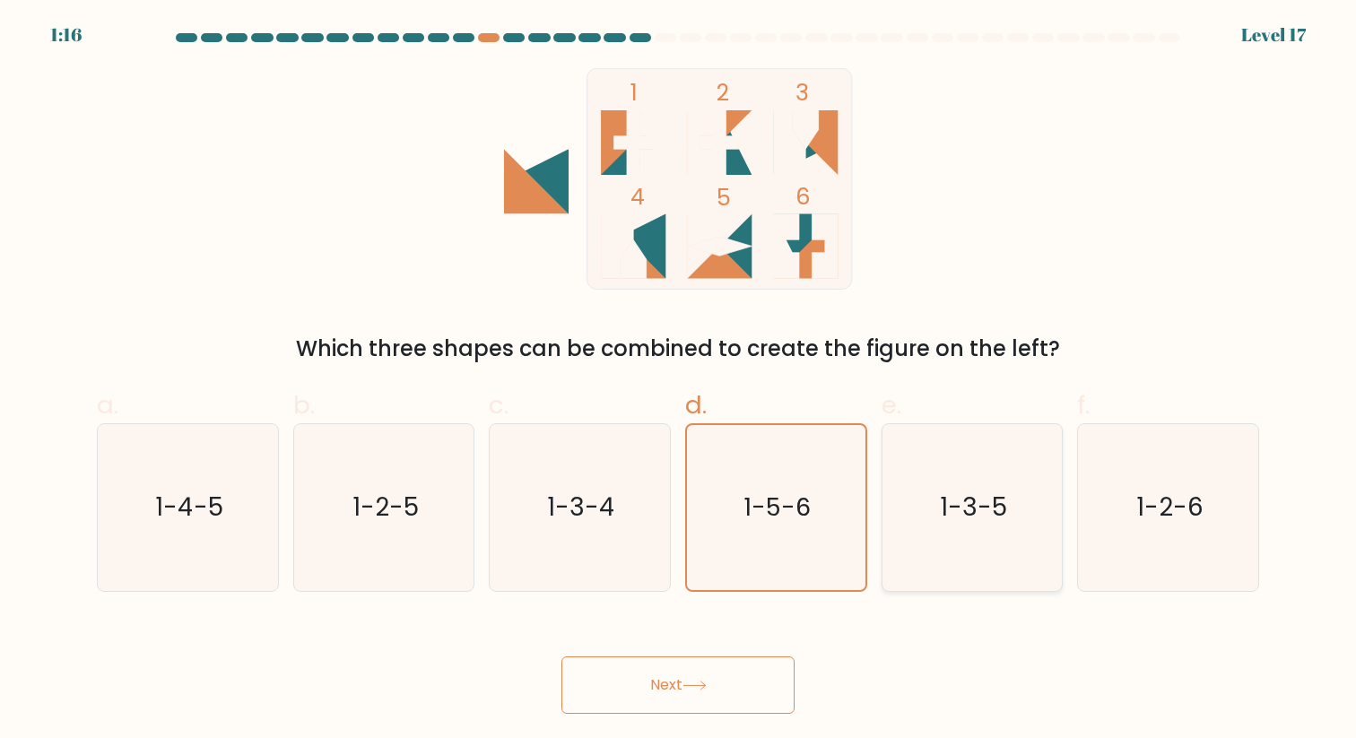
click at [964, 508] on text "1-3-5" at bounding box center [973, 507] width 67 height 35
click at [679, 381] on input "e. 1-3-5" at bounding box center [678, 375] width 1 height 12
radio input "true"
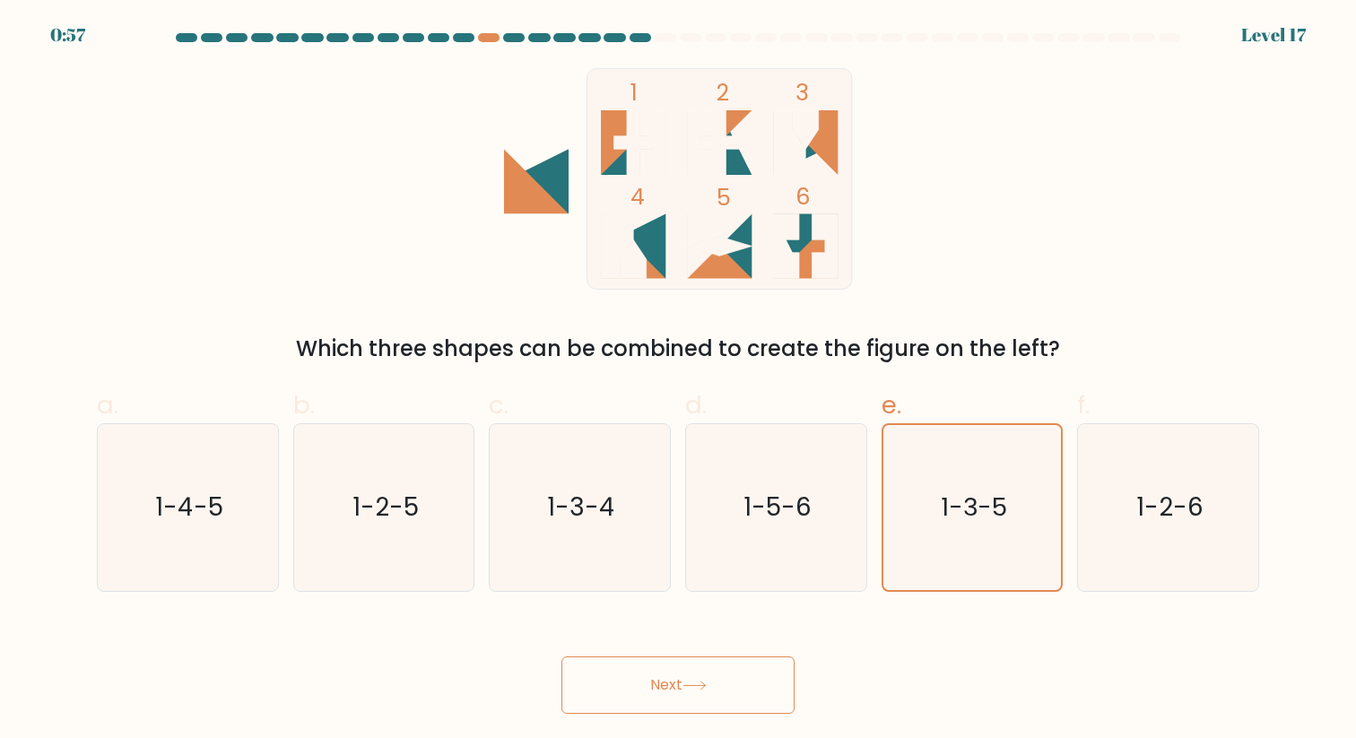
click at [700, 679] on button "Next" at bounding box center [677, 684] width 233 height 57
